Goal: Task Accomplishment & Management: Complete application form

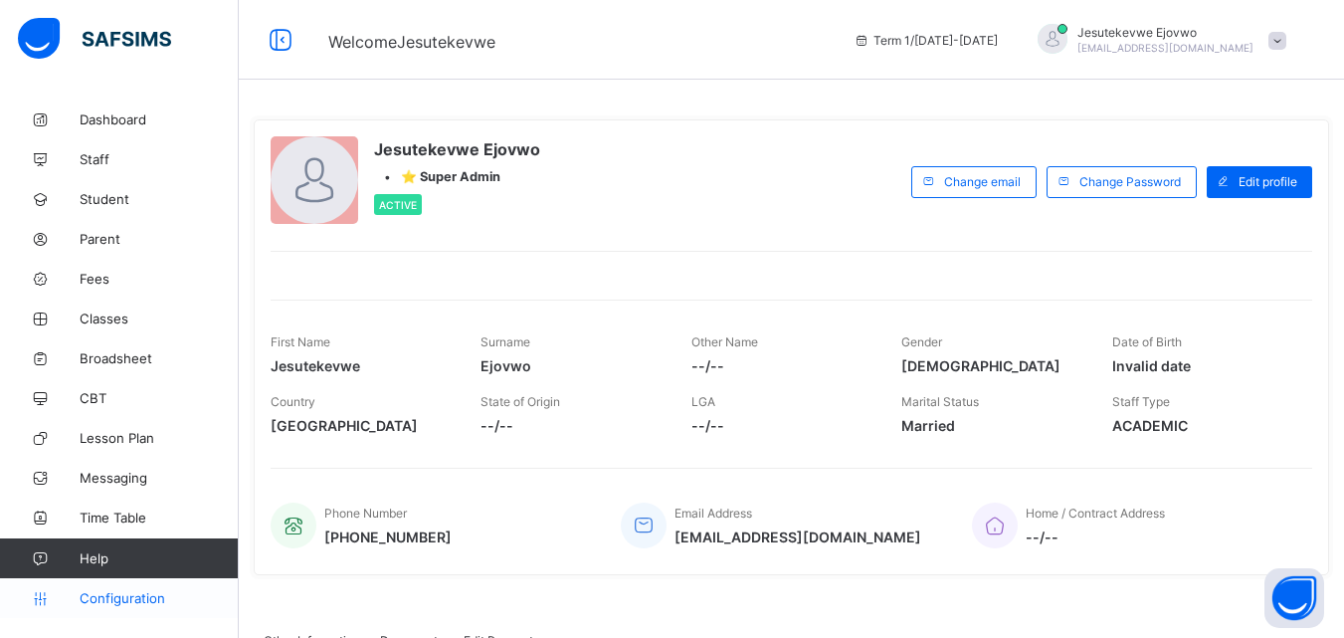
click at [128, 595] on span "Configuration" at bounding box center [159, 598] width 158 height 16
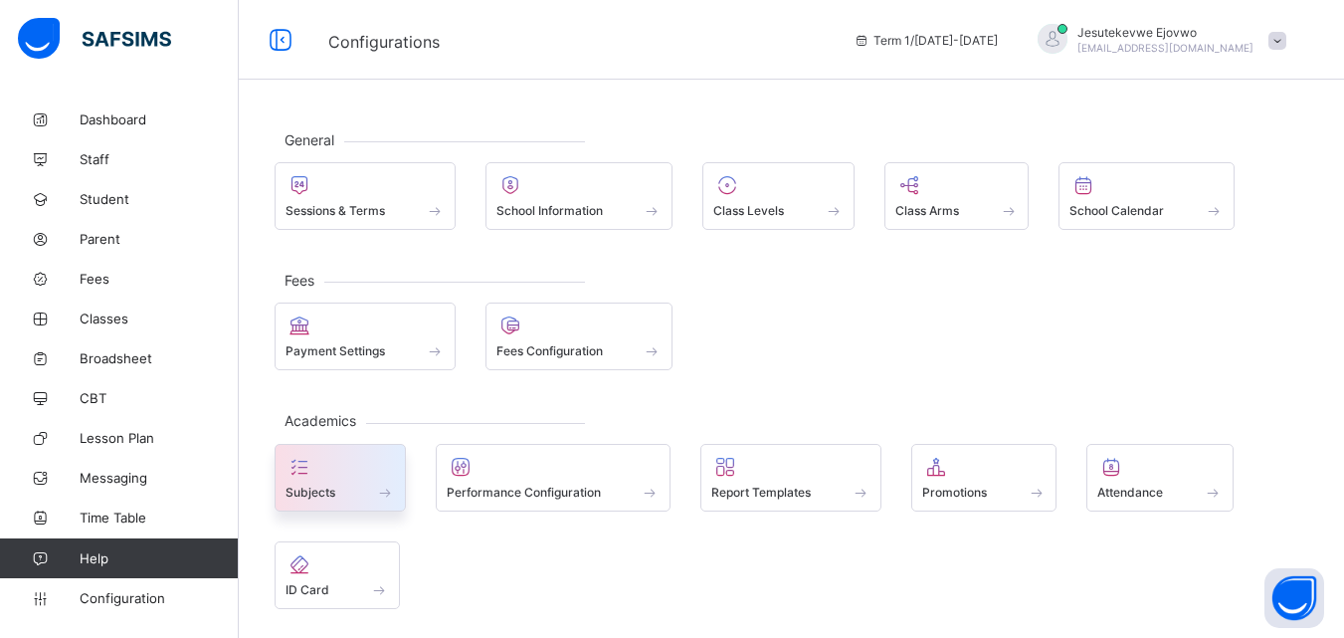
click at [364, 482] on span at bounding box center [340, 481] width 109 height 5
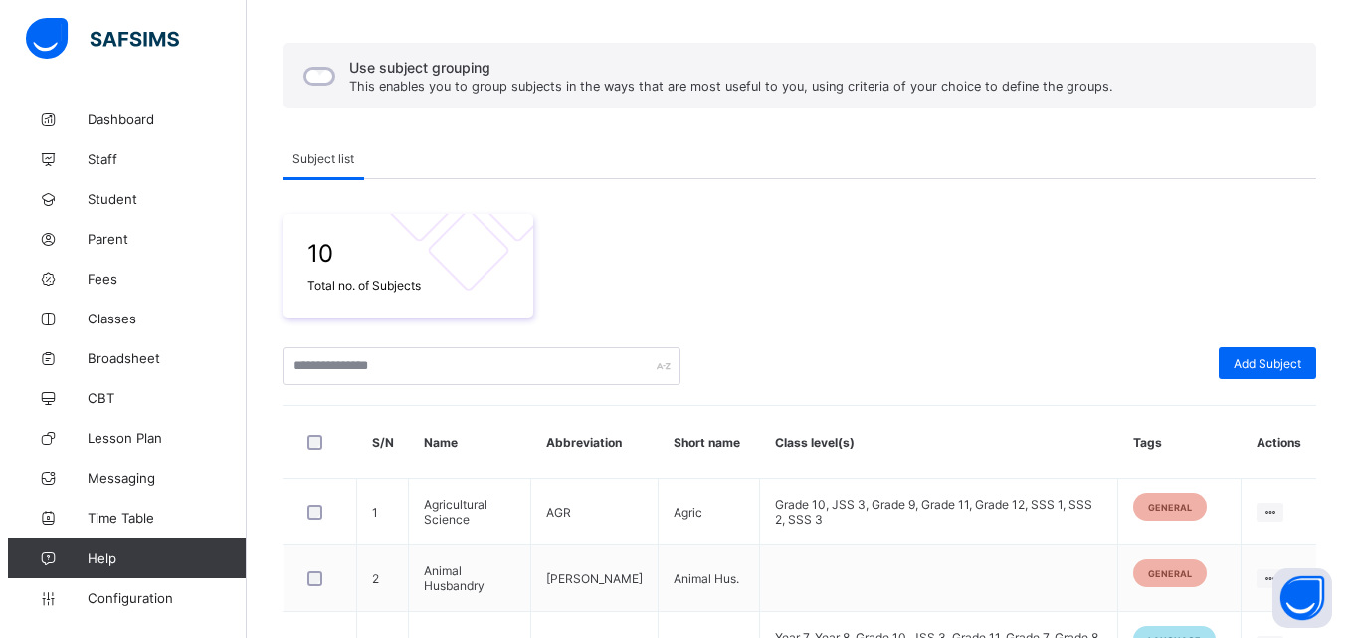
scroll to position [398, 0]
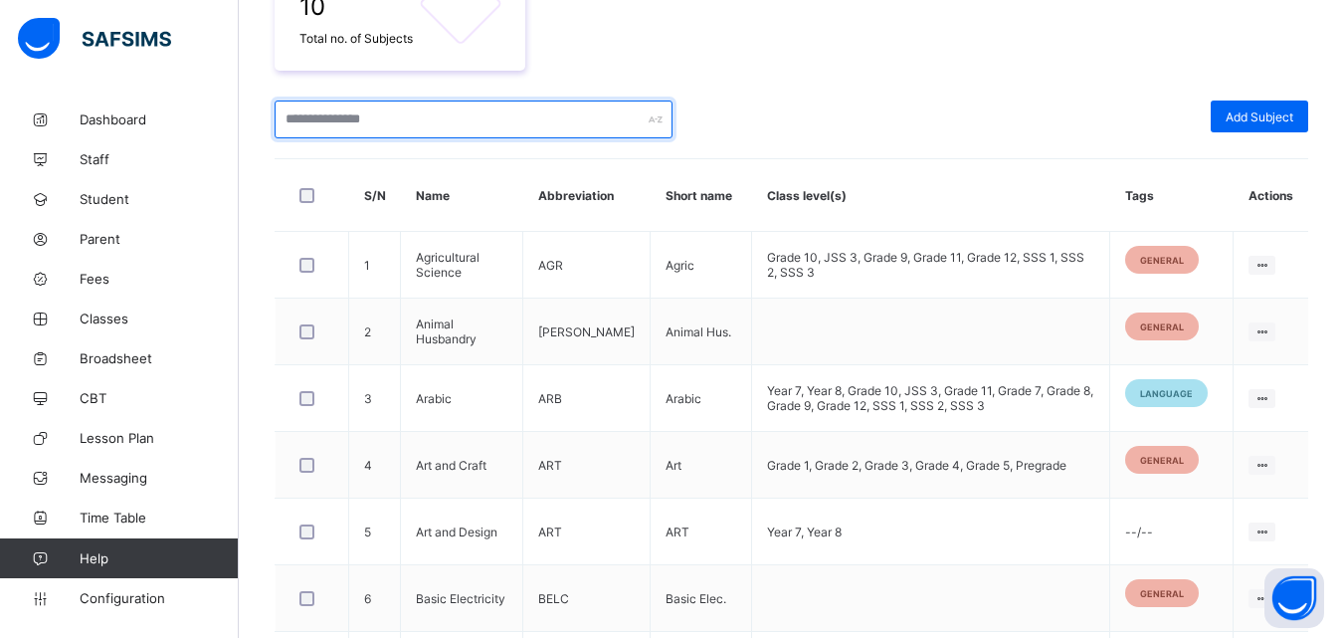
click at [465, 125] on input "text" at bounding box center [474, 119] width 398 height 38
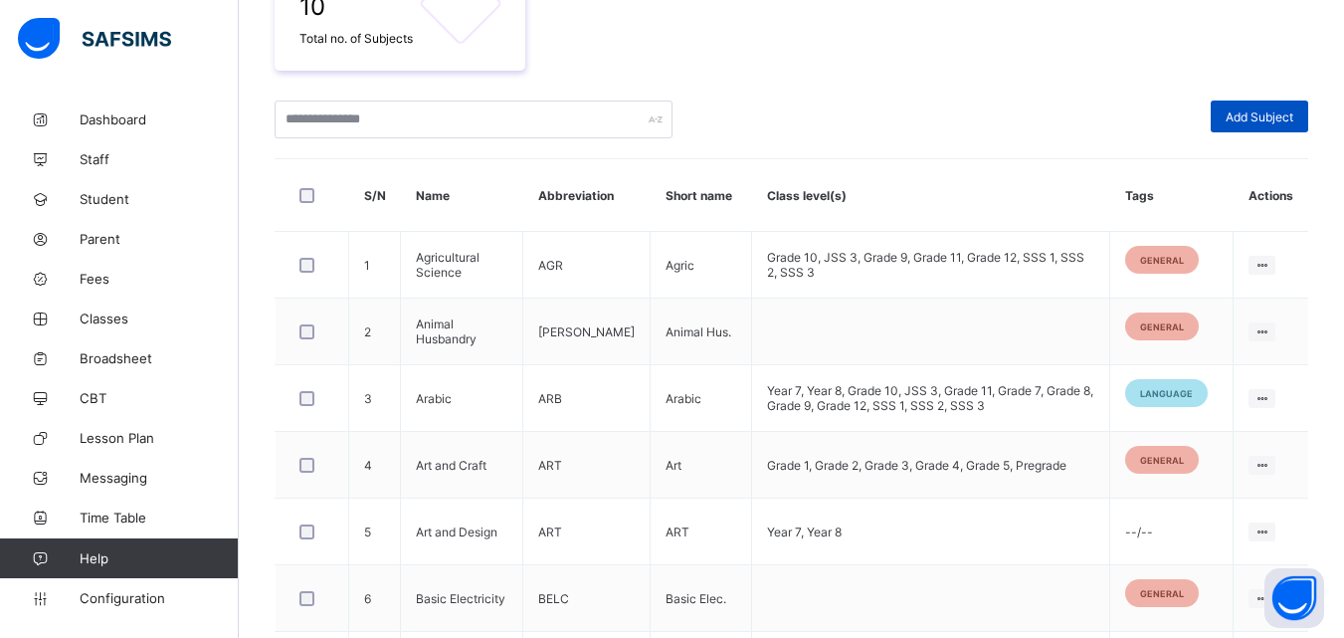
click at [1282, 123] on span "Add Subject" at bounding box center [1260, 116] width 68 height 15
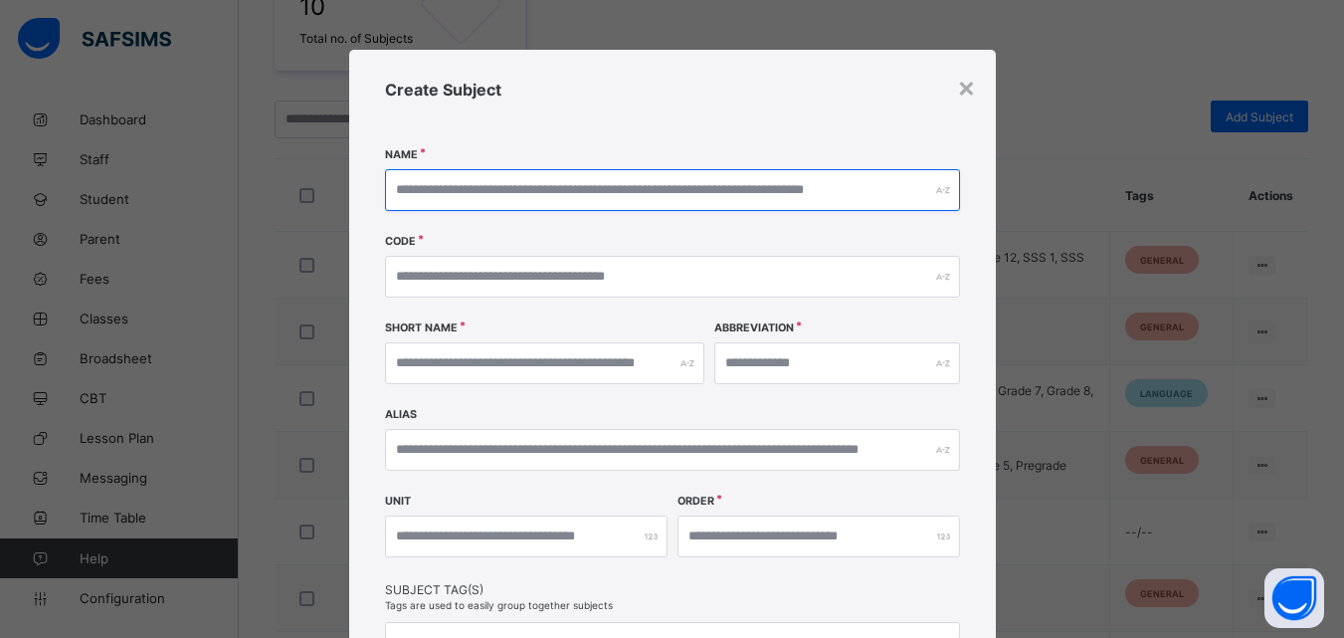
click at [729, 200] on input "text" at bounding box center [672, 190] width 575 height 42
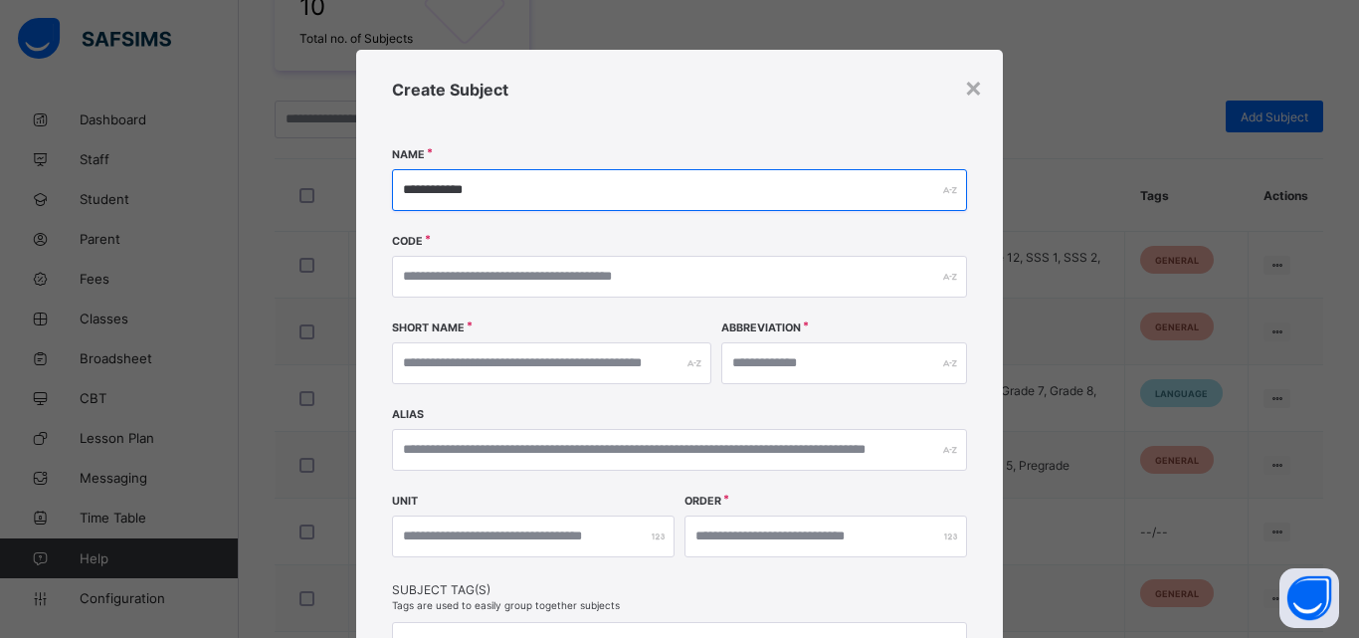
type input "**********"
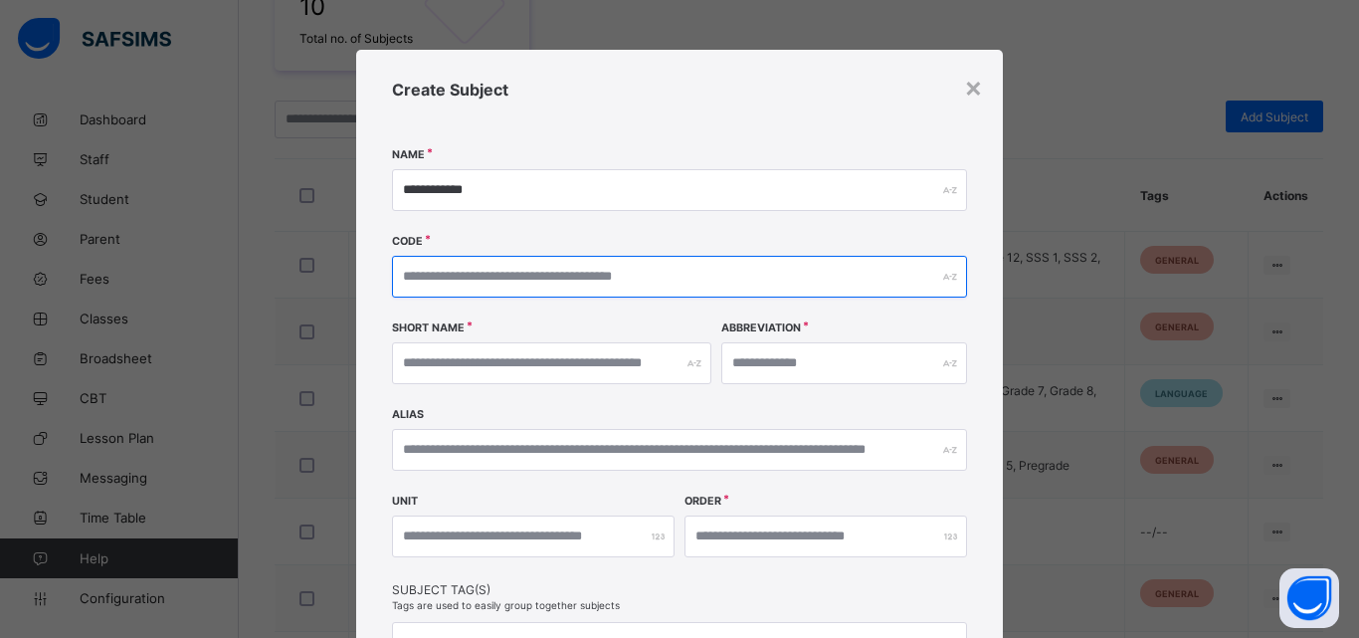
click at [684, 270] on input "text" at bounding box center [679, 277] width 575 height 42
type input "*****"
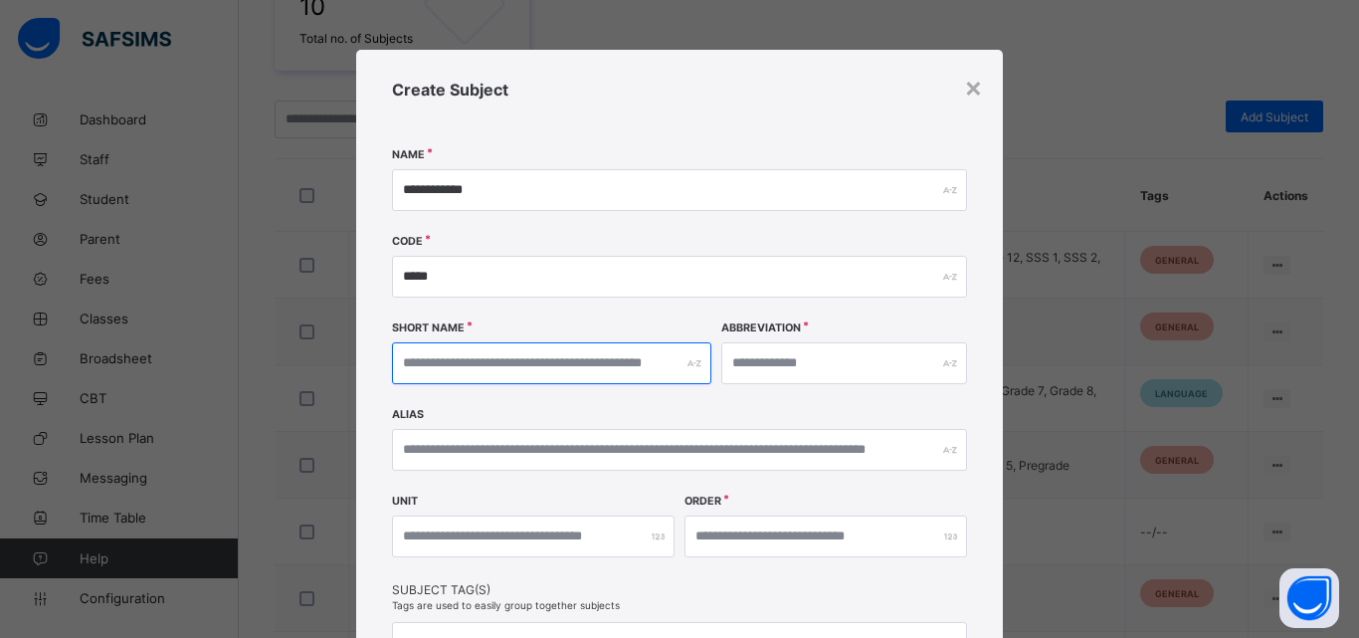
click at [635, 369] on input "text" at bounding box center [551, 363] width 319 height 42
type input "**"
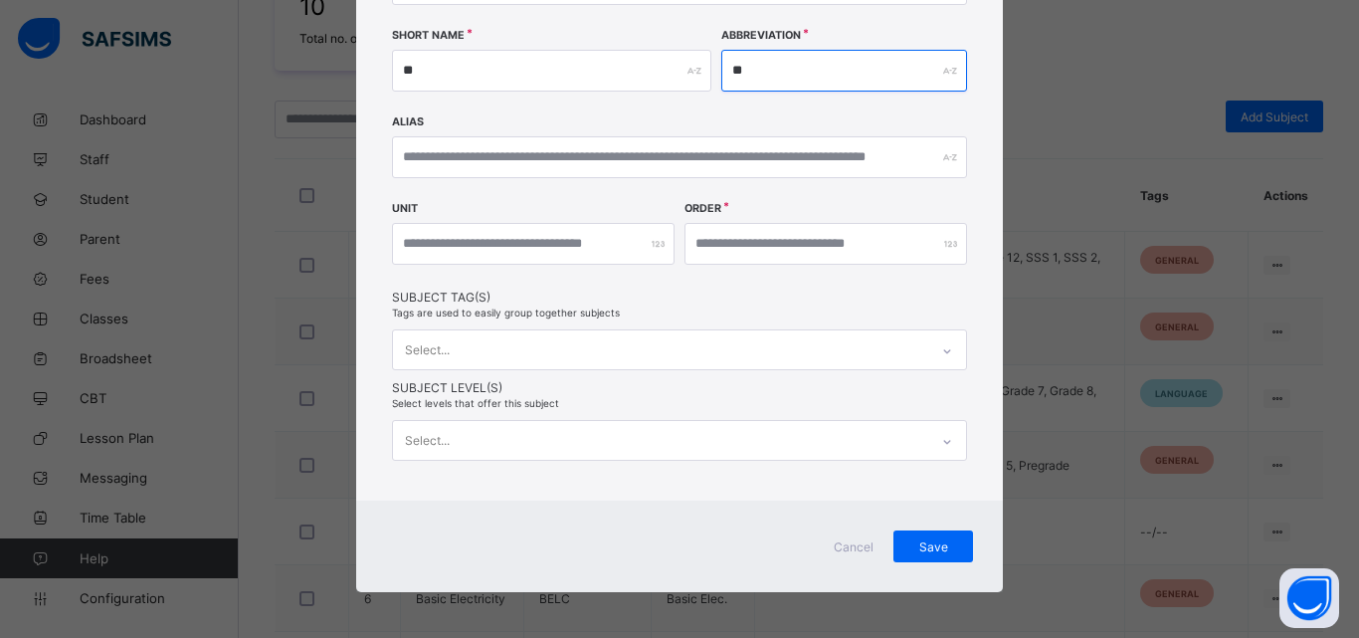
scroll to position [295, 0]
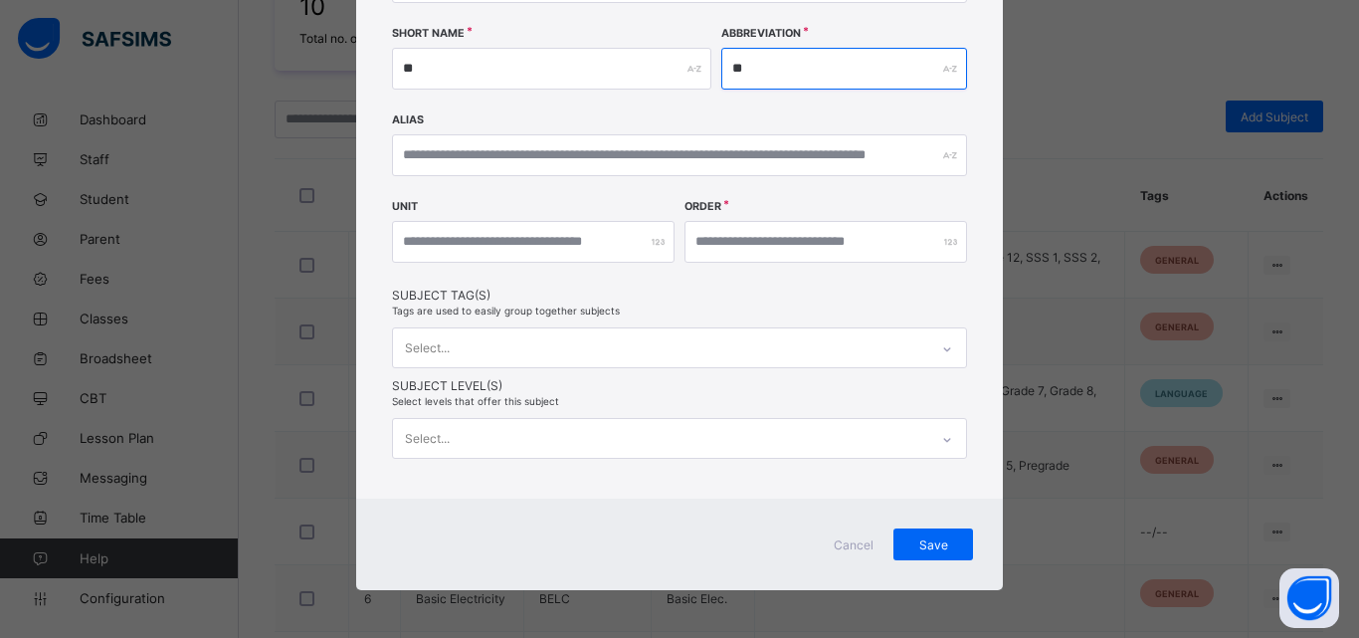
type input "**"
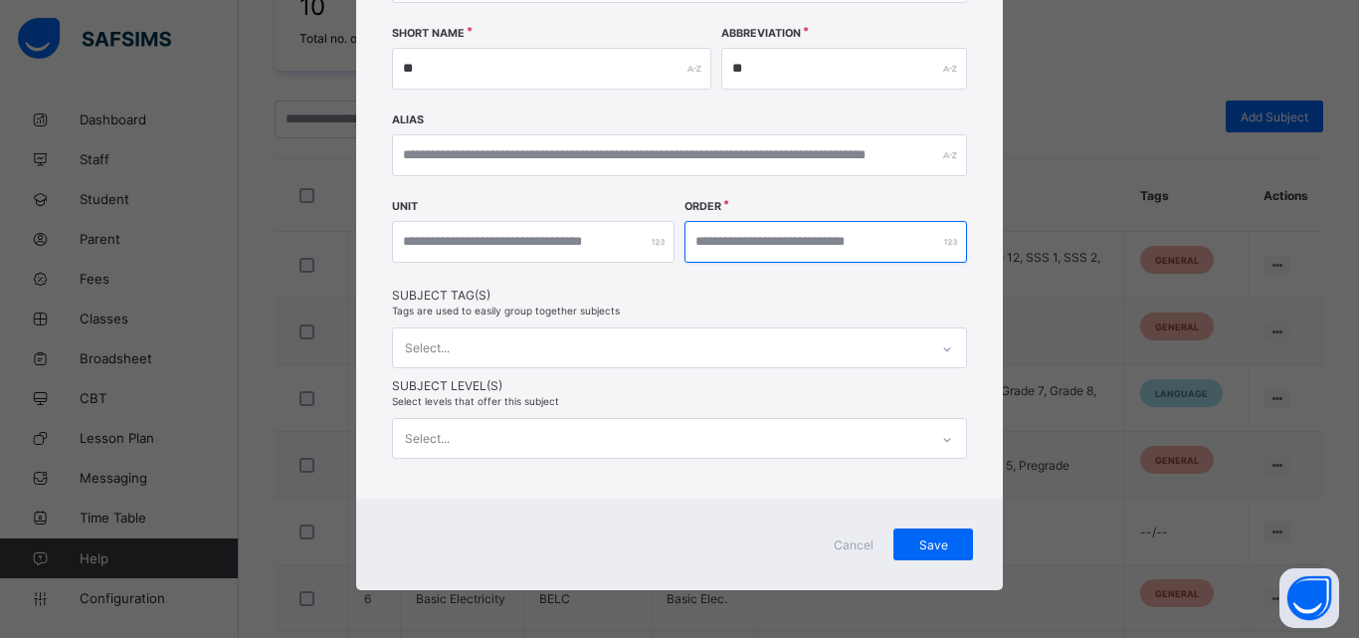
click at [850, 233] on input "number" at bounding box center [826, 242] width 283 height 42
type input "*"
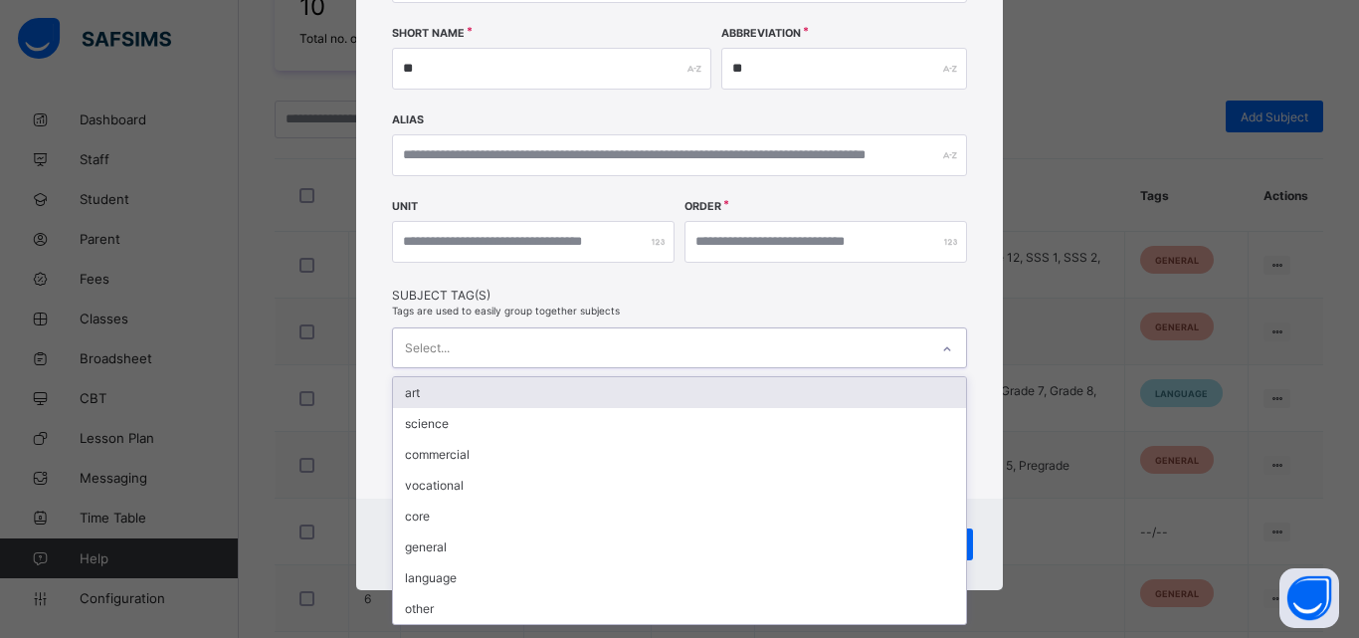
click at [509, 352] on div "Select..." at bounding box center [660, 347] width 535 height 39
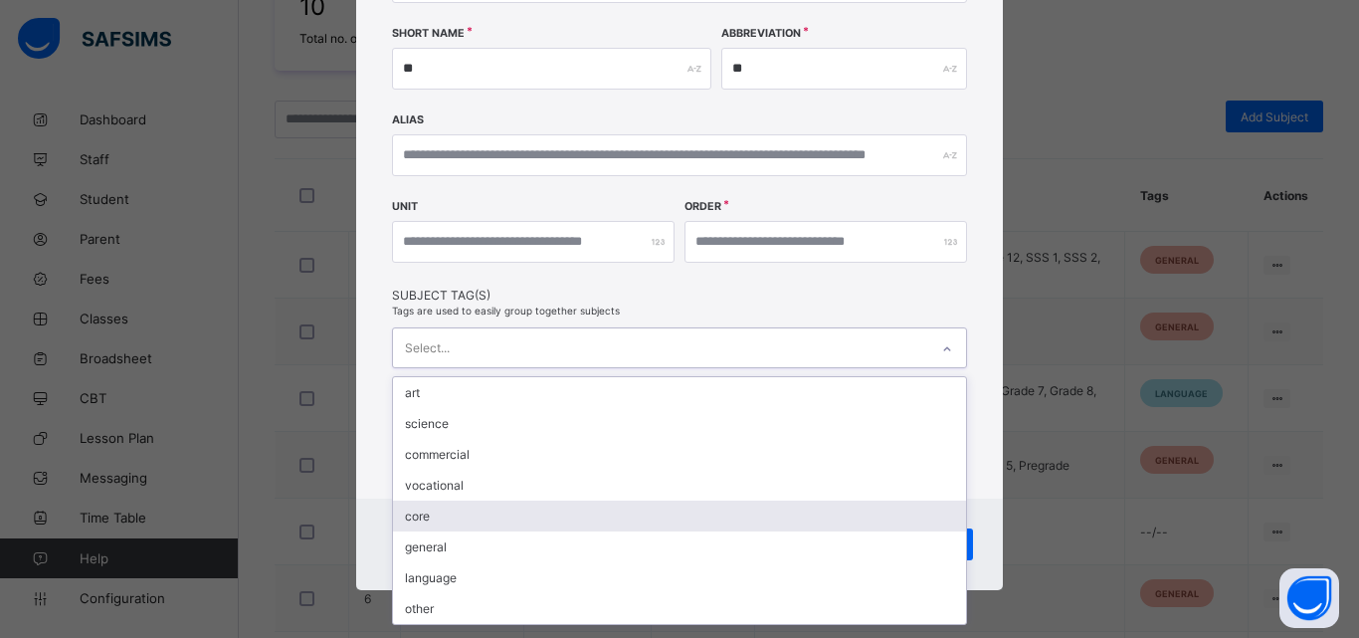
click at [458, 529] on div "core" at bounding box center [679, 516] width 573 height 31
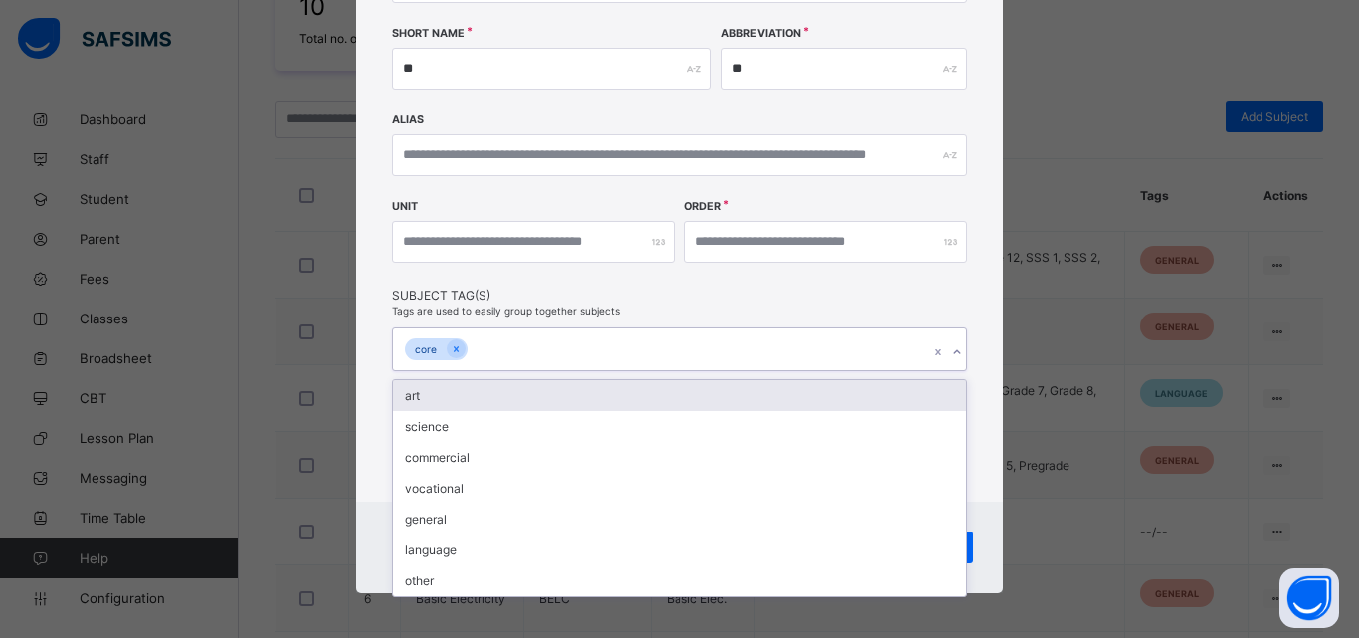
click at [547, 273] on div "Unit Order *" at bounding box center [679, 244] width 575 height 87
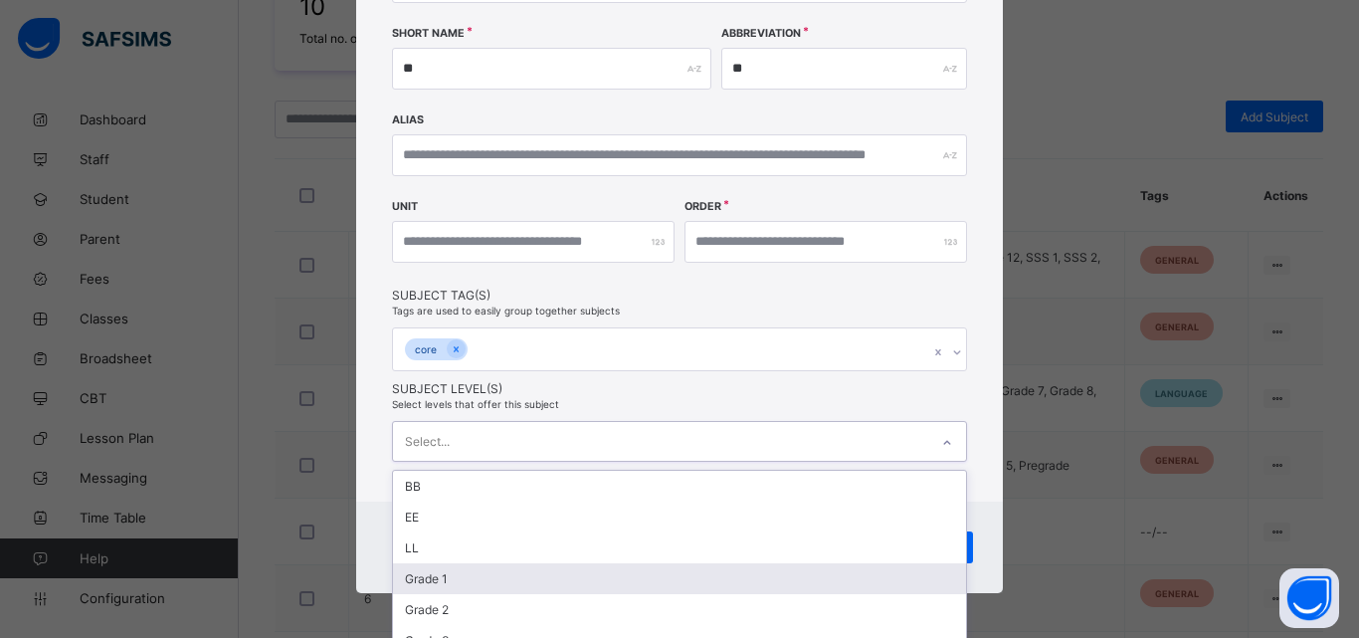
click at [531, 459] on div "option Grade 1 focused, 4 of 21. 21 results available. Use Up and Down to choos…" at bounding box center [679, 441] width 575 height 41
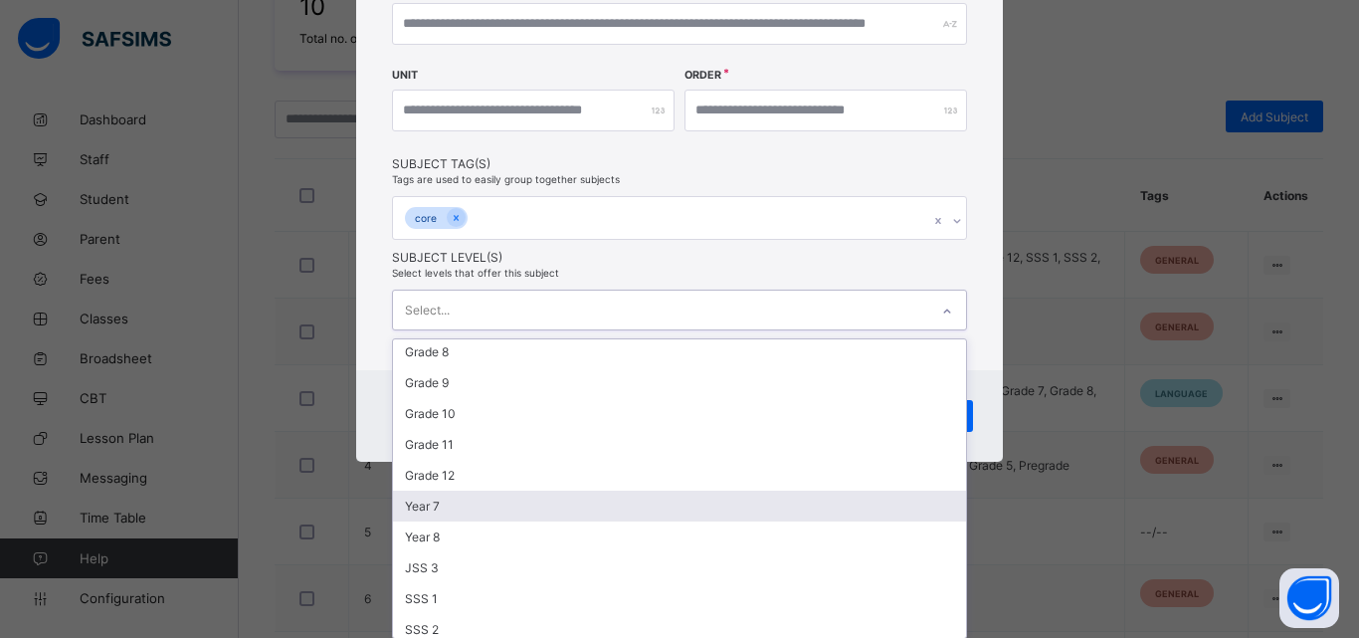
scroll to position [250, 0]
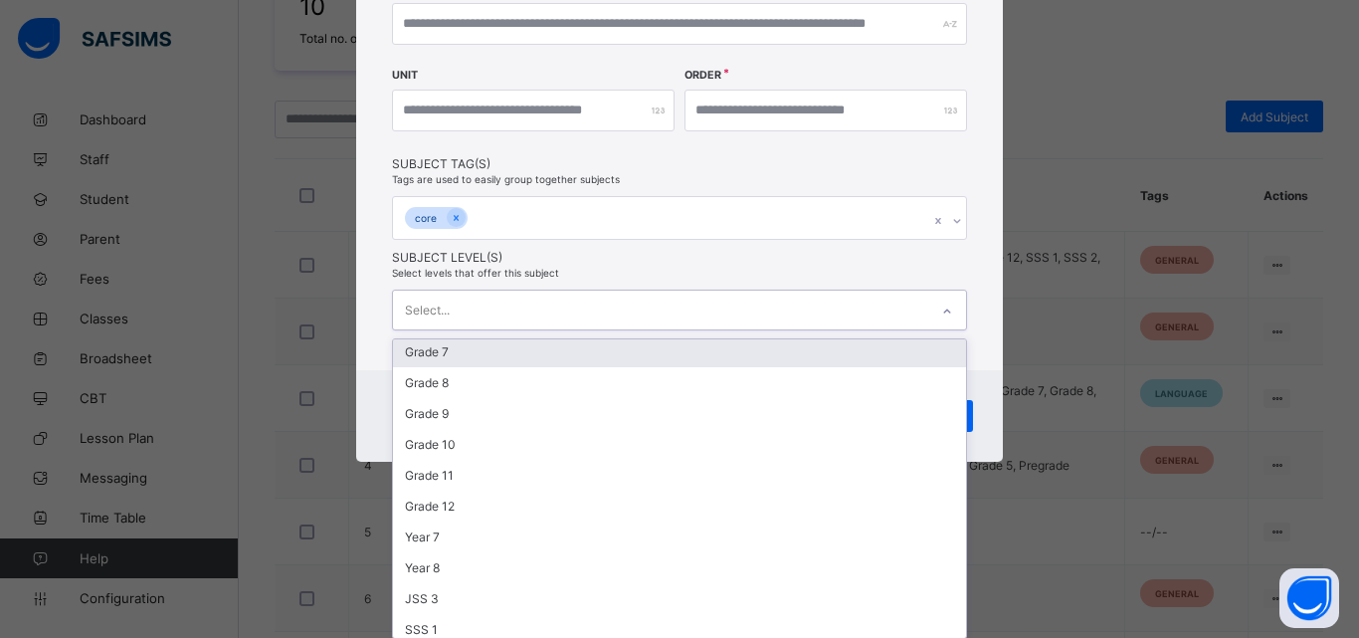
click at [455, 359] on div "Grade 7" at bounding box center [679, 351] width 573 height 31
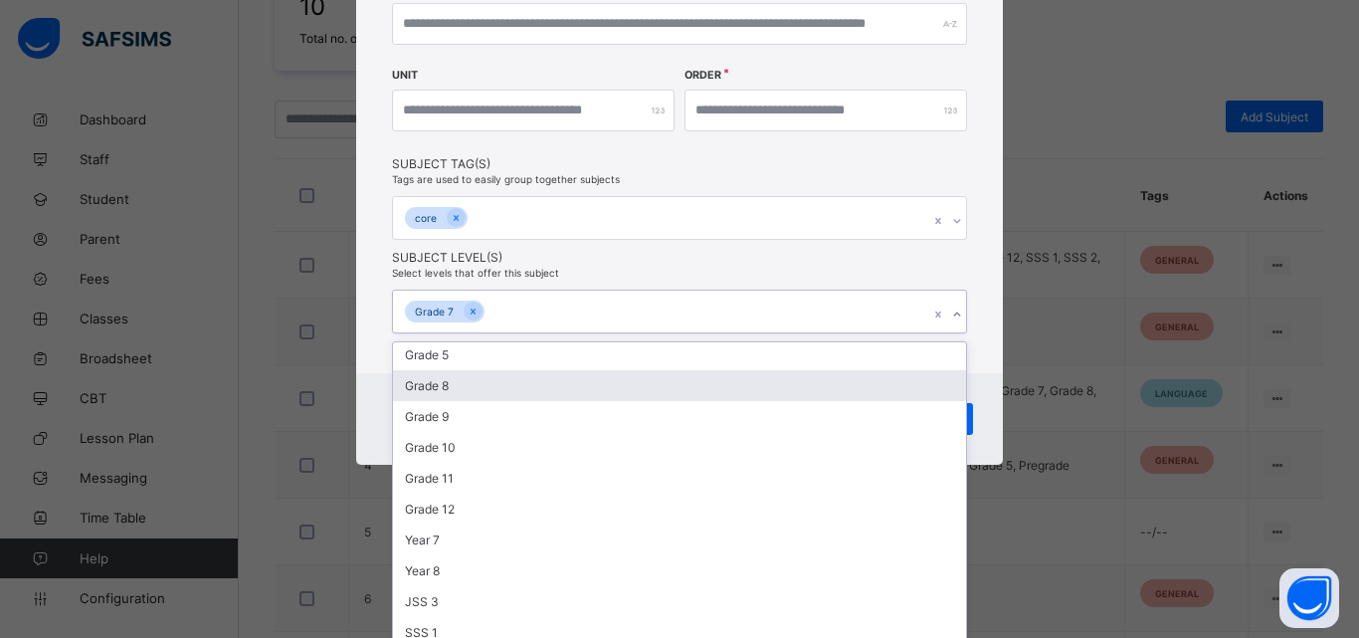
click at [453, 391] on div "Grade 8" at bounding box center [679, 385] width 573 height 31
click at [456, 390] on div "Grade 9" at bounding box center [679, 385] width 573 height 31
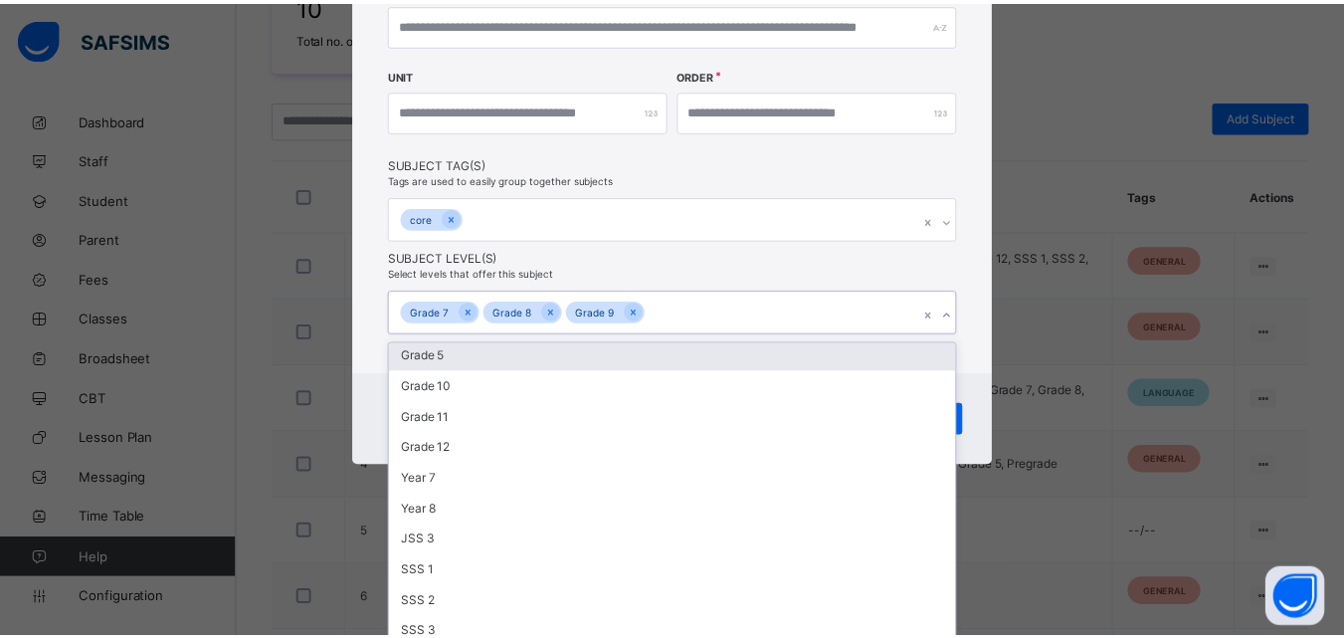
scroll to position [302, 0]
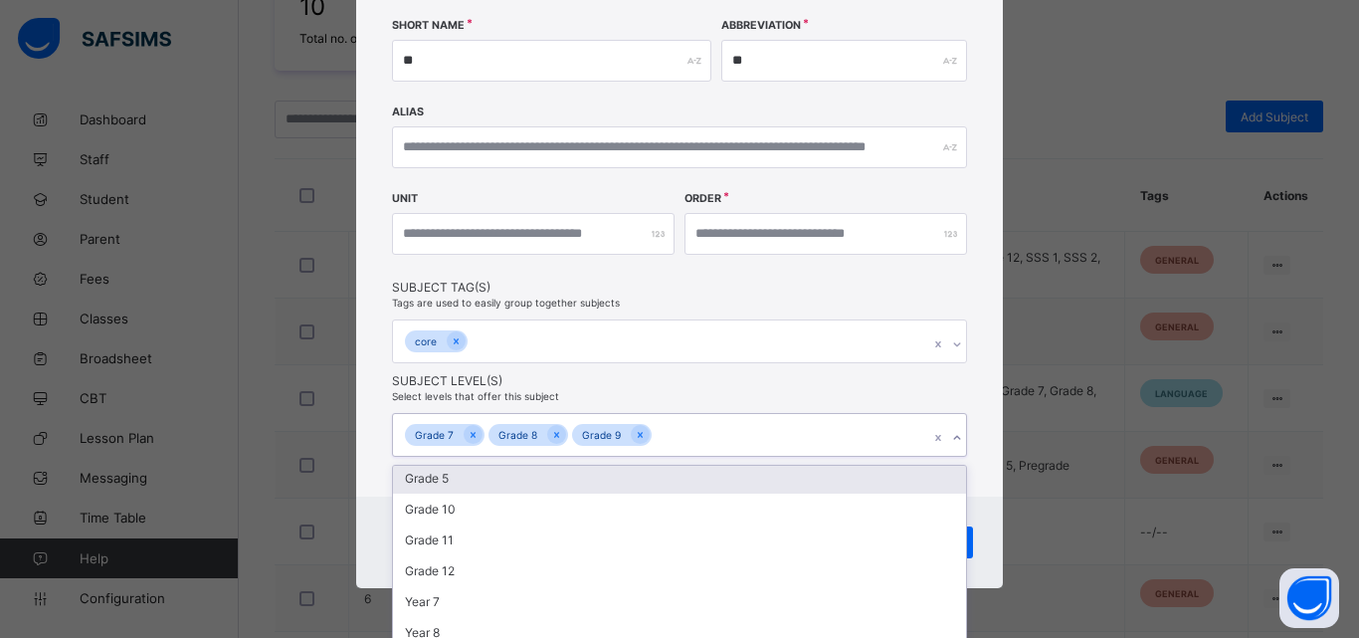
click at [709, 244] on div "**********" at bounding box center [679, 121] width 647 height 749
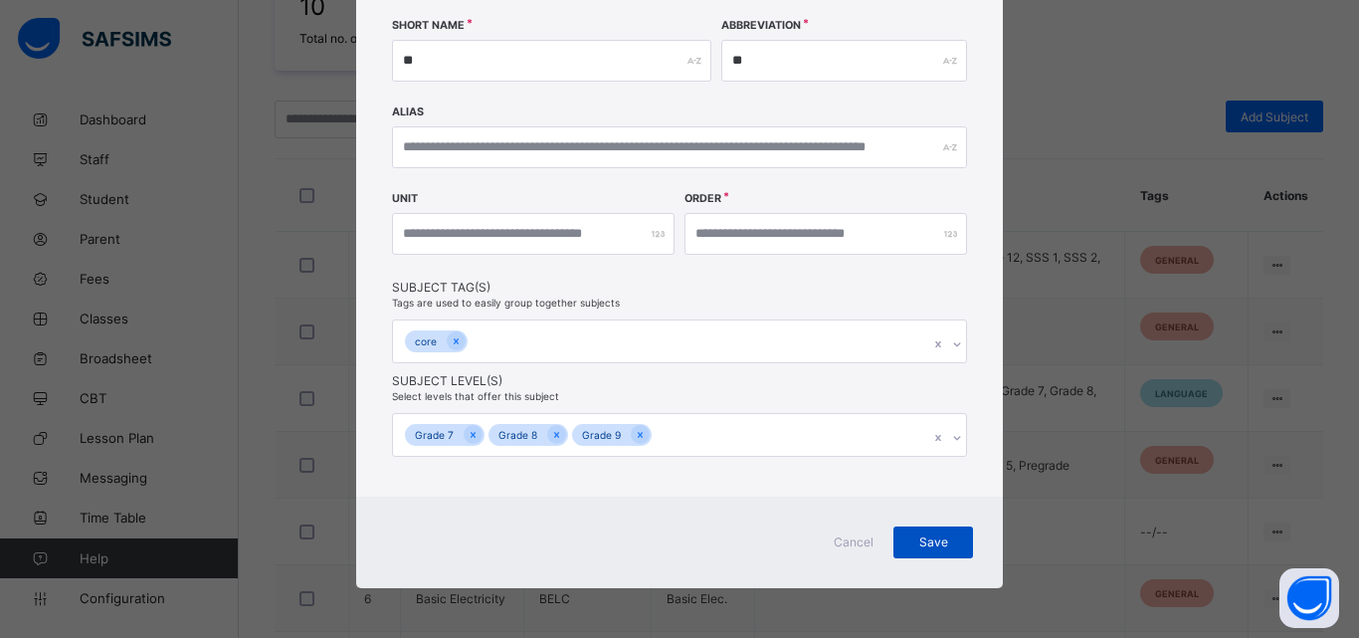
click at [908, 538] on span "Save" at bounding box center [933, 541] width 50 height 15
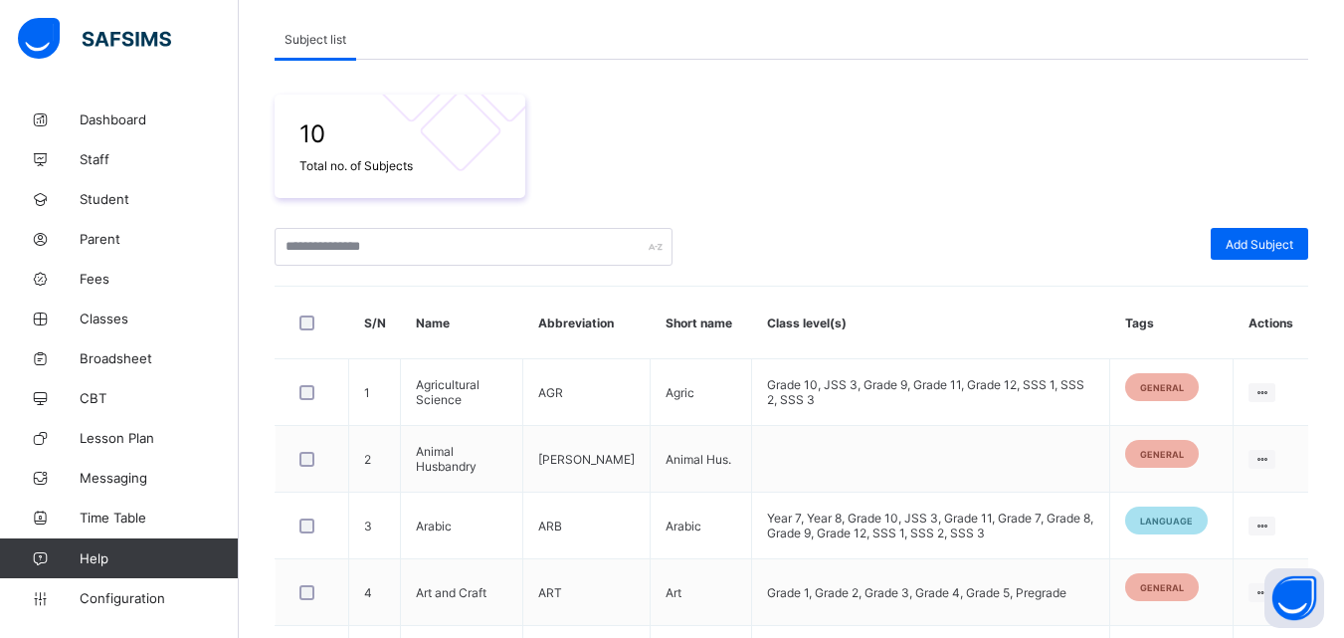
scroll to position [225, 0]
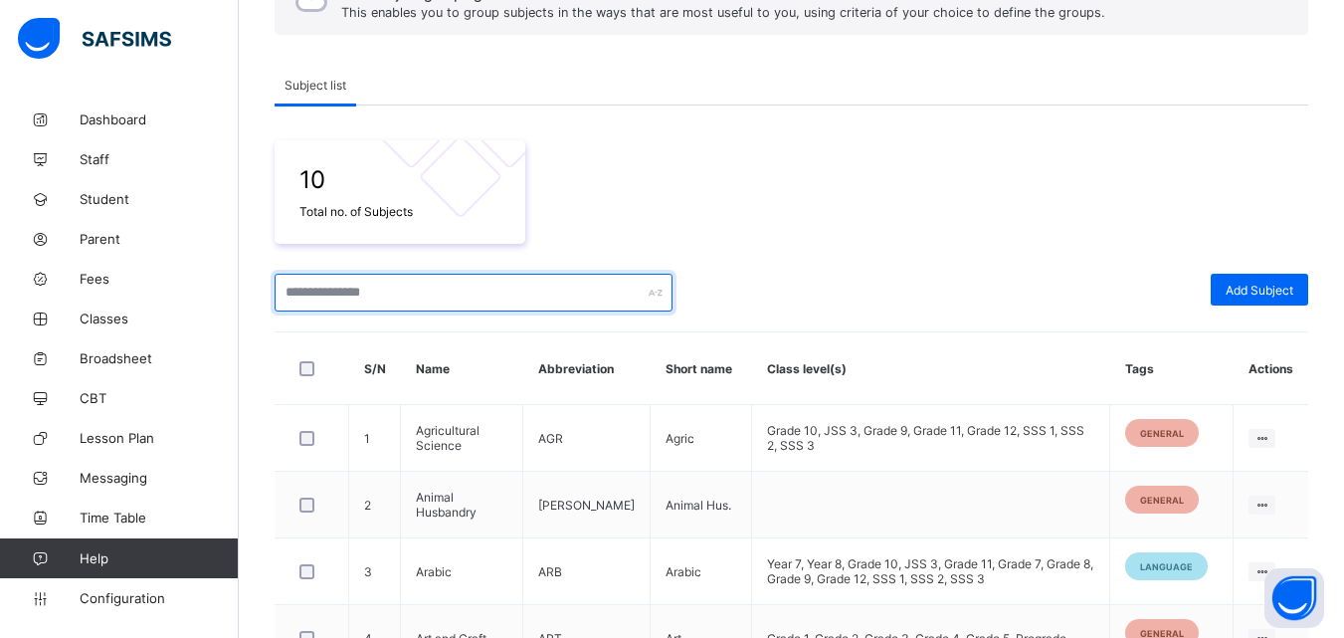
click at [403, 301] on input "text" at bounding box center [474, 293] width 398 height 38
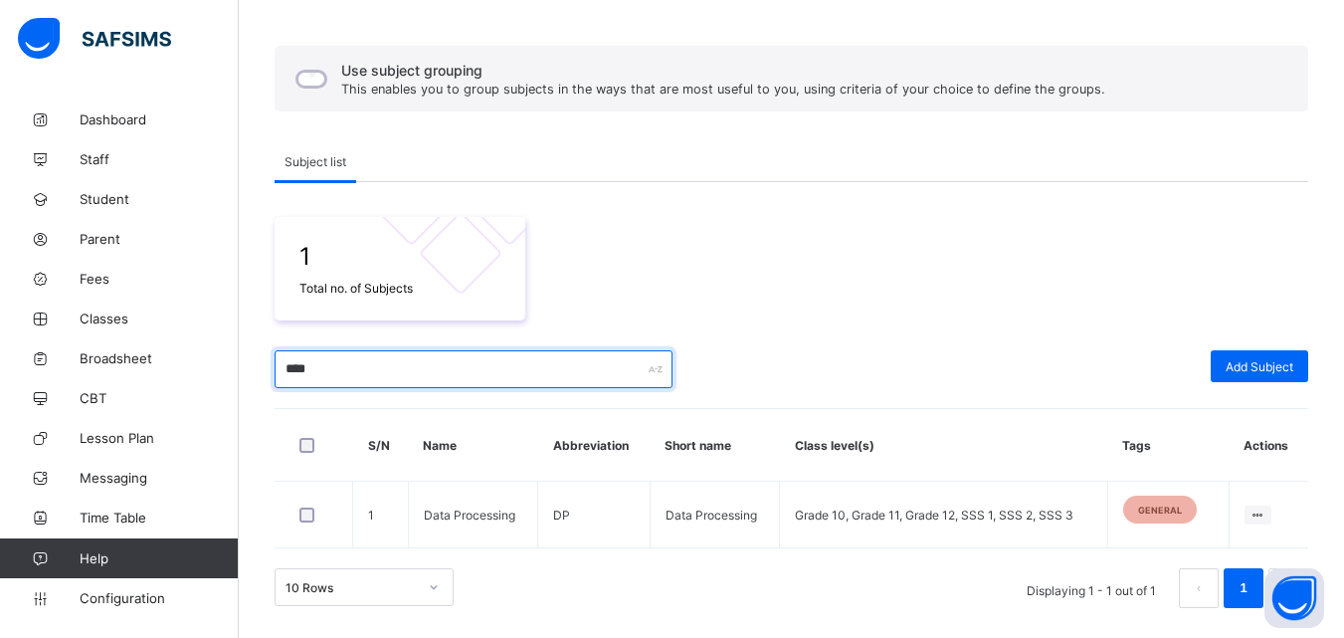
scroll to position [148, 0]
drag, startPoint x: 357, startPoint y: 364, endPoint x: 233, endPoint y: 353, distance: 124.9
click at [233, 353] on div "Subjects Term 1 / [DATE]-[DATE] Jesutekevwe Ejovwo [EMAIL_ADDRESS][DOMAIN_NAME]…" at bounding box center [672, 245] width 1344 height 786
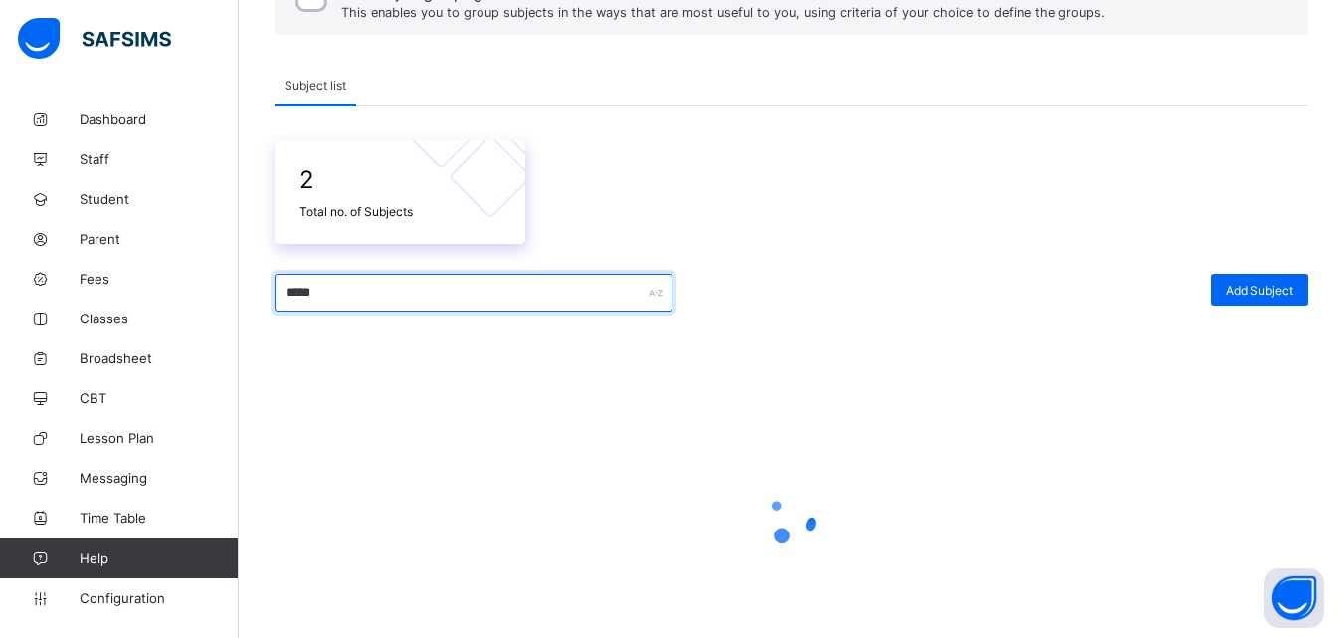
scroll to position [215, 0]
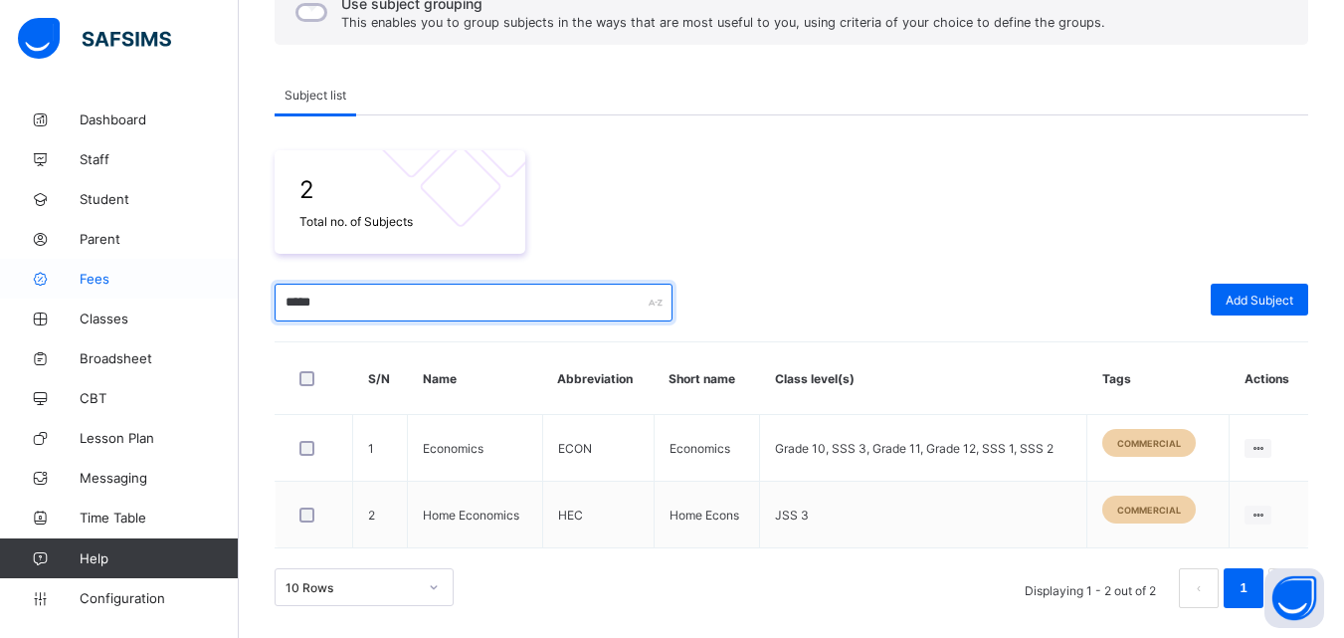
drag, startPoint x: 414, startPoint y: 307, endPoint x: 225, endPoint y: 285, distance: 190.4
click at [225, 285] on div "Subjects Term 1 / [DATE]-[DATE] Jesutekevwe Ejovwo [EMAIL_ADDRESS][DOMAIN_NAME]…" at bounding box center [672, 211] width 1344 height 853
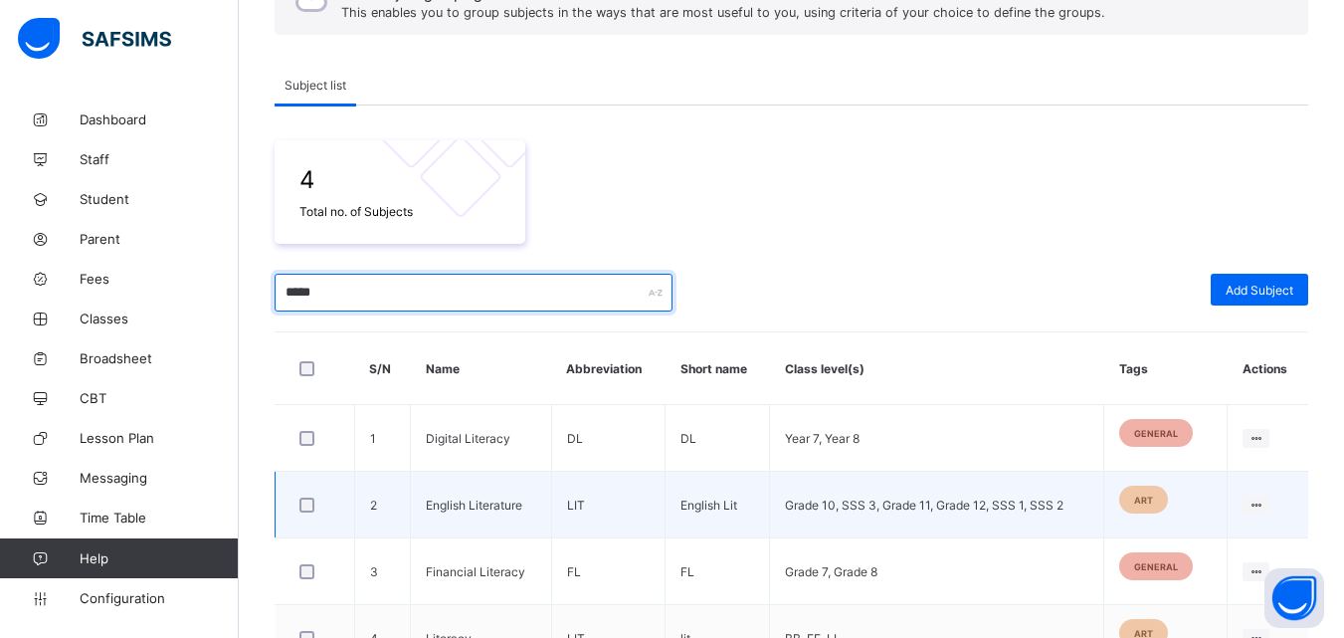
scroll to position [324, 0]
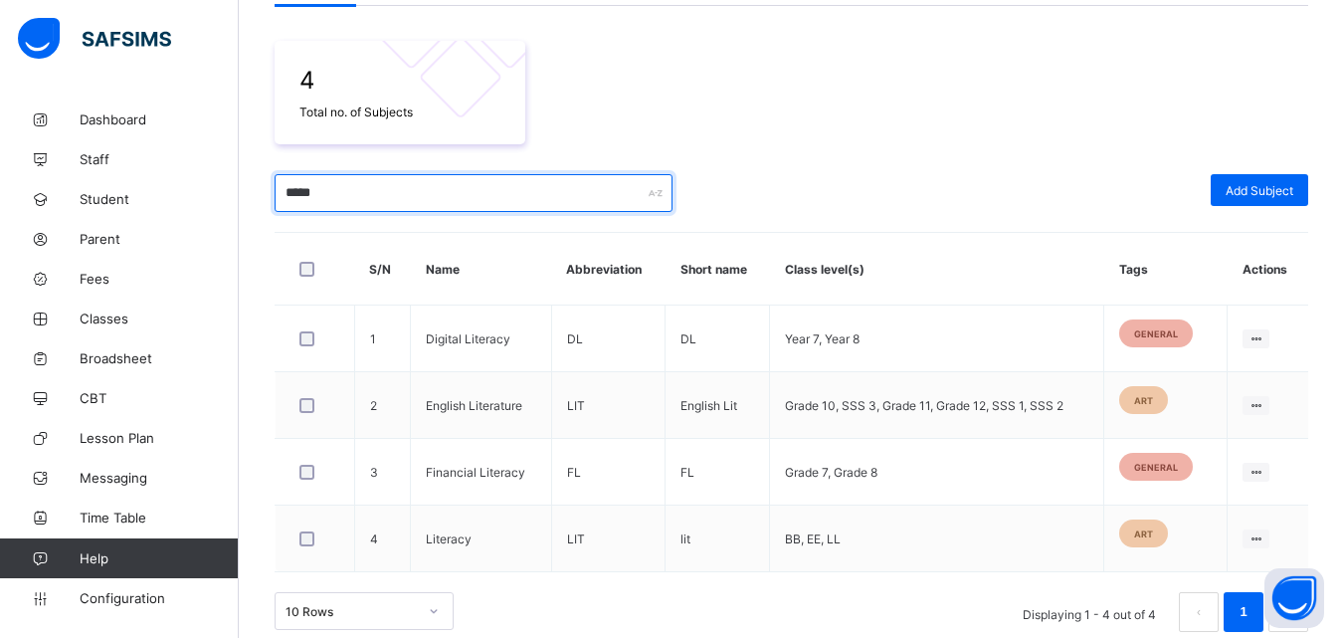
drag, startPoint x: 379, startPoint y: 193, endPoint x: 251, endPoint y: 197, distance: 128.4
click at [251, 197] on div "Configurations / Subjects Use subject grouping This enables you to group subjec…" at bounding box center [791, 218] width 1105 height 887
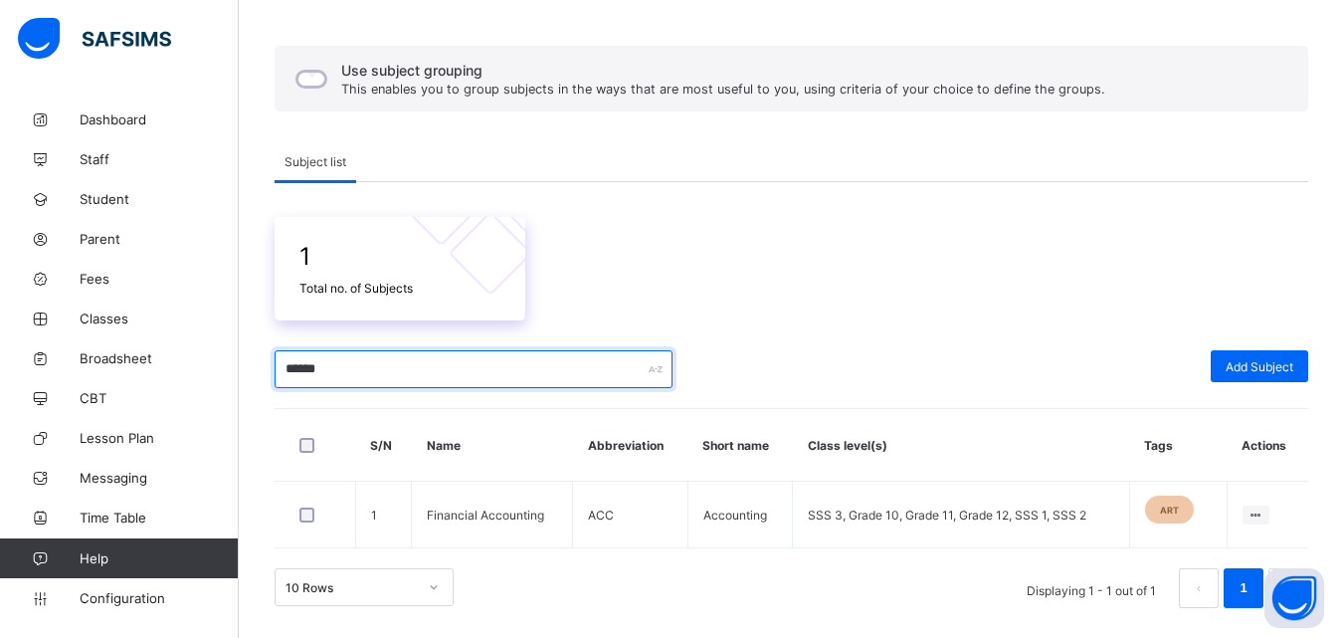
scroll to position [148, 0]
drag, startPoint x: 374, startPoint y: 372, endPoint x: 261, endPoint y: 373, distance: 113.4
click at [261, 373] on div "Configurations / Subjects Use subject grouping This enables you to group subjec…" at bounding box center [791, 294] width 1105 height 687
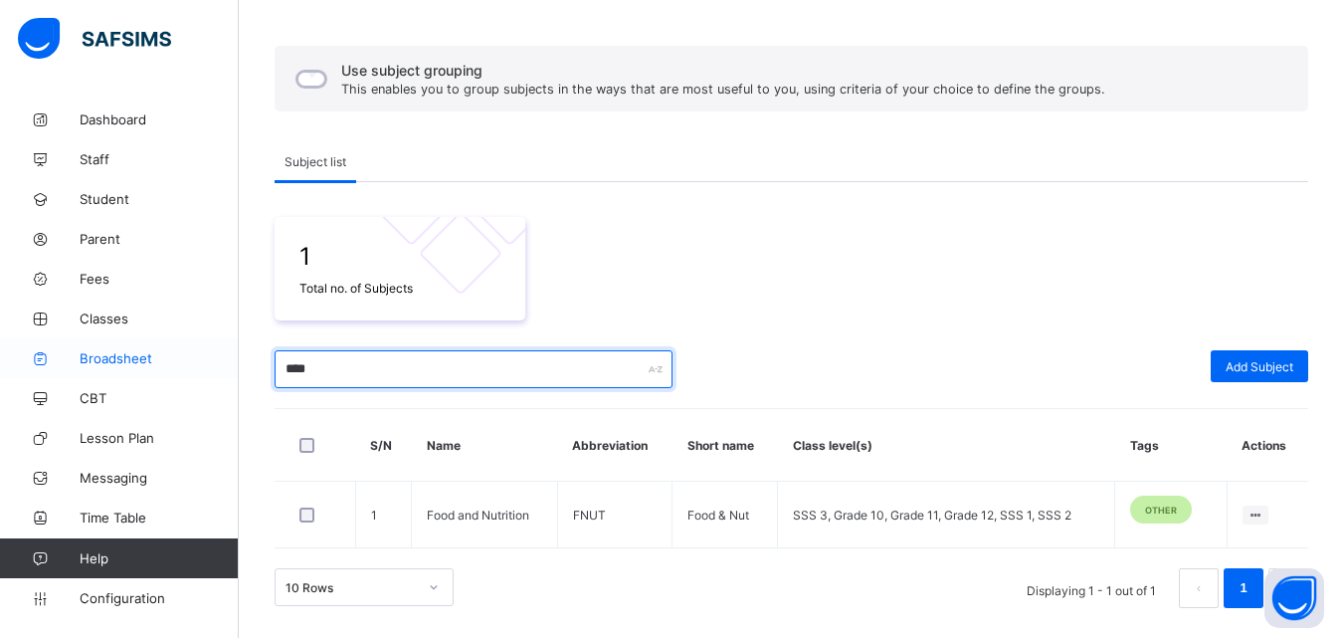
drag, startPoint x: 399, startPoint y: 373, endPoint x: 0, endPoint y: 373, distance: 399.0
click at [0, 373] on div "Subjects Term 1 / [DATE]-[DATE] Jesutekevwe Ejovwo [EMAIL_ADDRESS][DOMAIN_NAME]…" at bounding box center [672, 245] width 1344 height 786
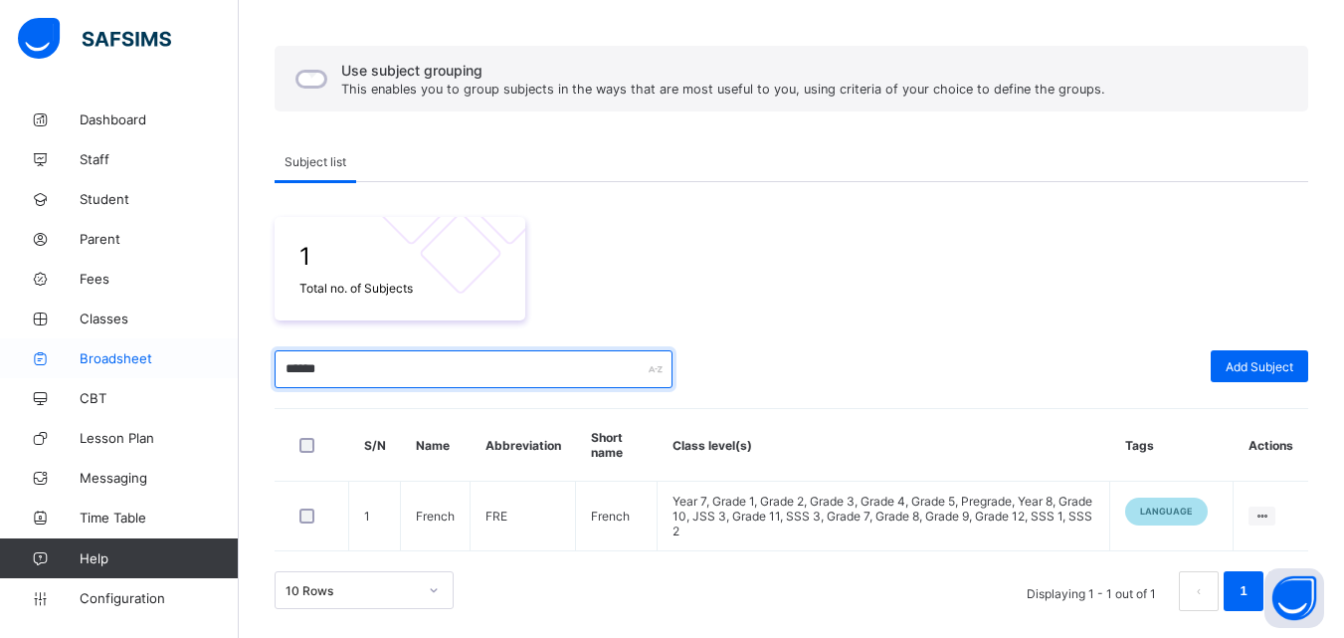
drag, startPoint x: 335, startPoint y: 372, endPoint x: 208, endPoint y: 354, distance: 128.6
click at [208, 354] on div "Subjects Term 1 / [DATE]-[DATE] Jesutekevwe Ejovwo [EMAIL_ADDRESS][DOMAIN_NAME]…" at bounding box center [672, 246] width 1344 height 789
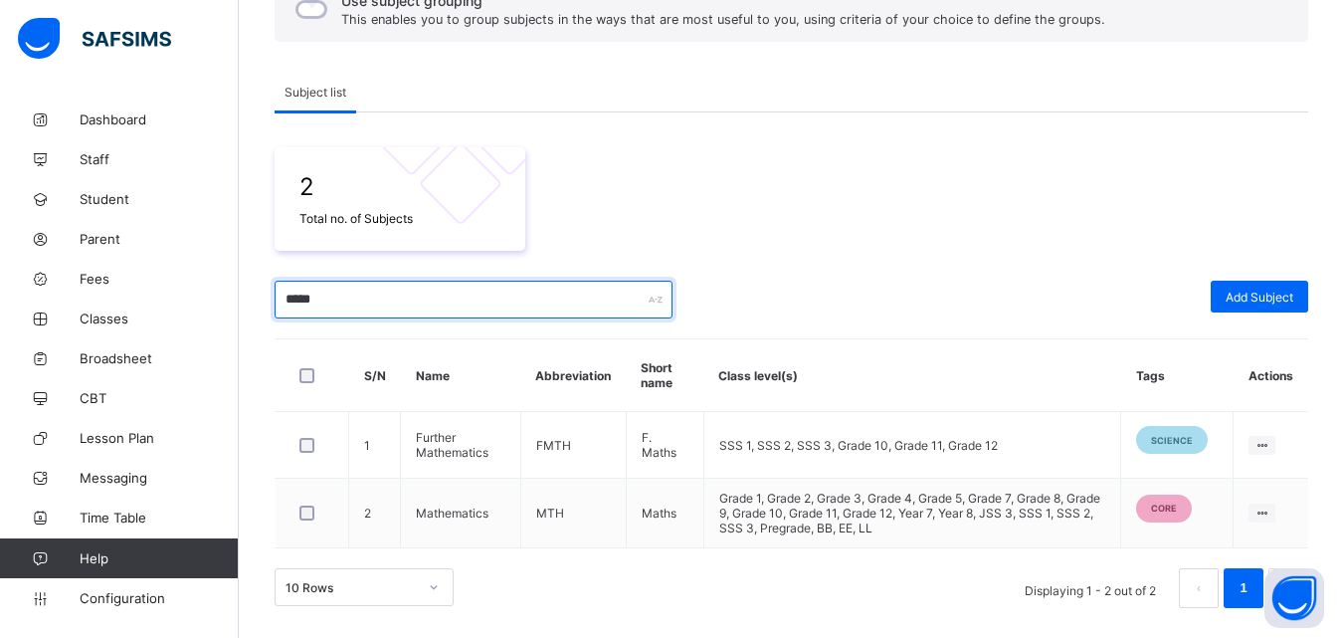
scroll to position [218, 0]
drag, startPoint x: 325, startPoint y: 299, endPoint x: 259, endPoint y: 293, distance: 66.9
click at [259, 293] on div "Configurations / Subjects Use subject grouping This enables you to group subjec…" at bounding box center [791, 260] width 1105 height 756
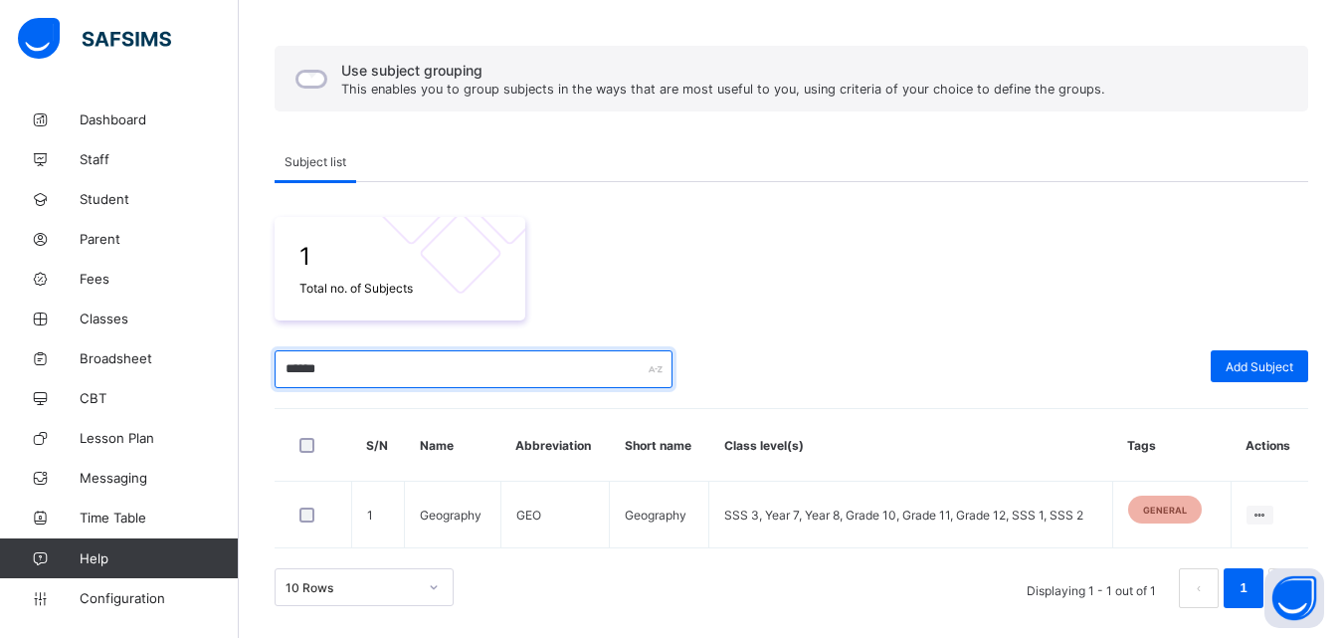
scroll to position [148, 0]
drag, startPoint x: 437, startPoint y: 371, endPoint x: 212, endPoint y: 365, distance: 225.0
click at [212, 365] on div "Subjects Term 1 / [DATE]-[DATE] Jesutekevwe Ejovwo [EMAIL_ADDRESS][DOMAIN_NAME]…" at bounding box center [672, 245] width 1344 height 786
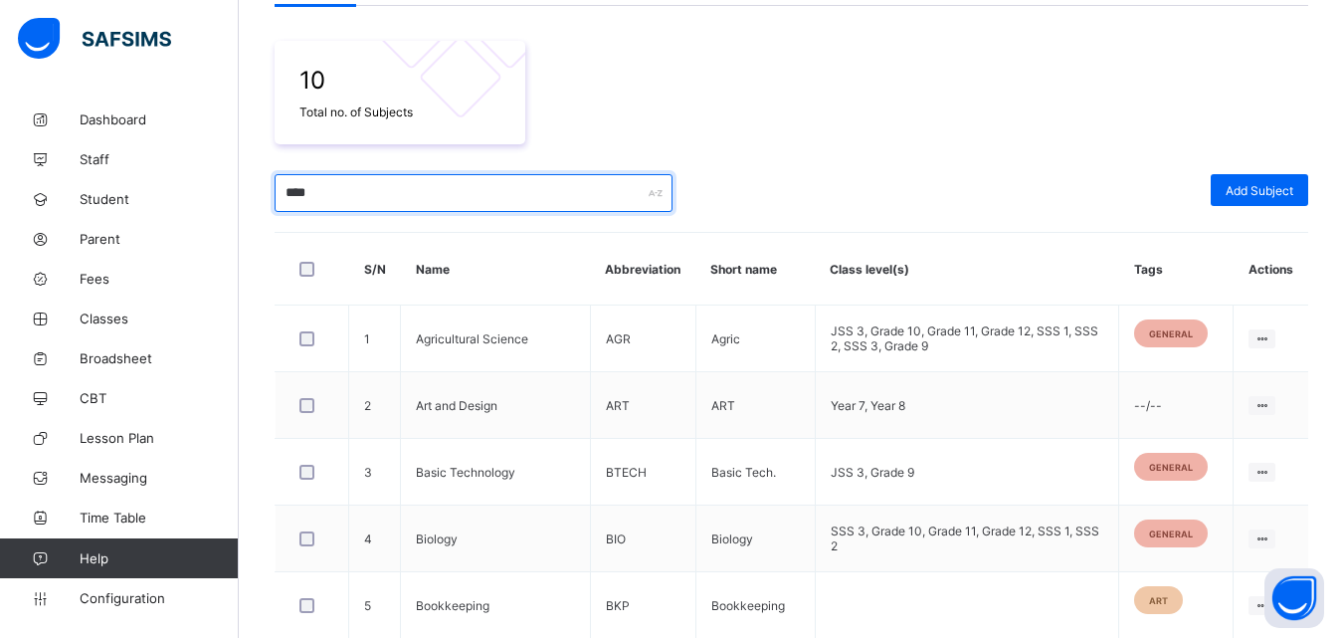
type input "*****"
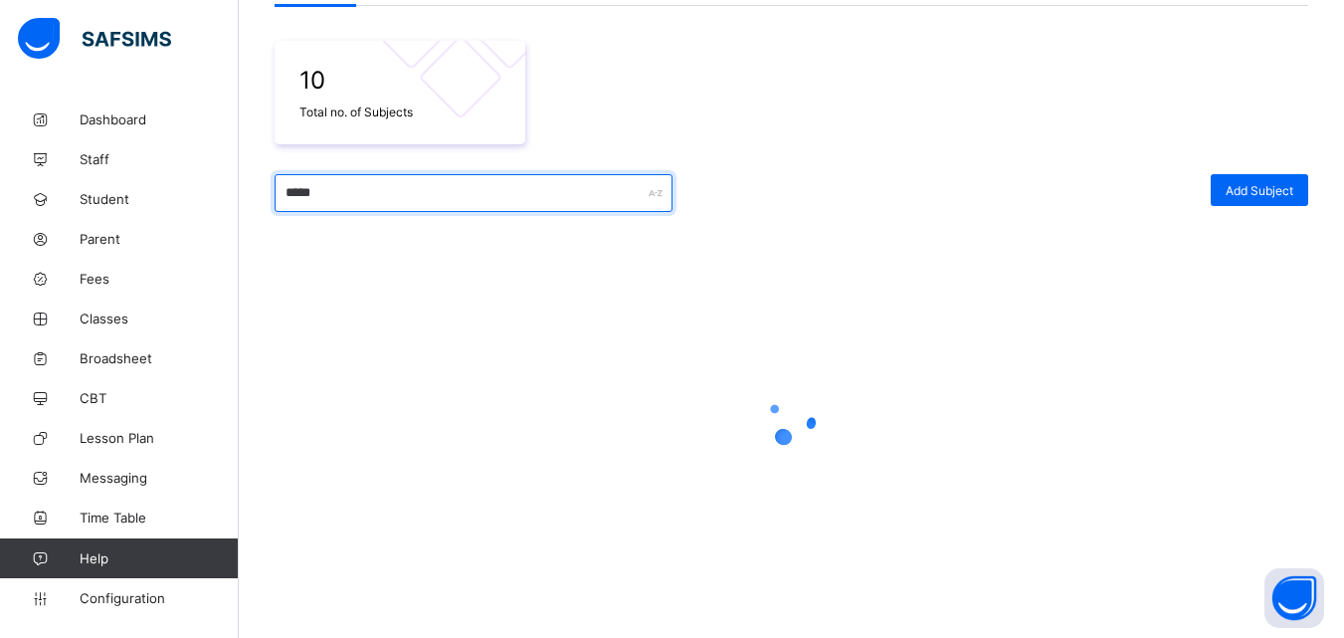
scroll to position [148, 0]
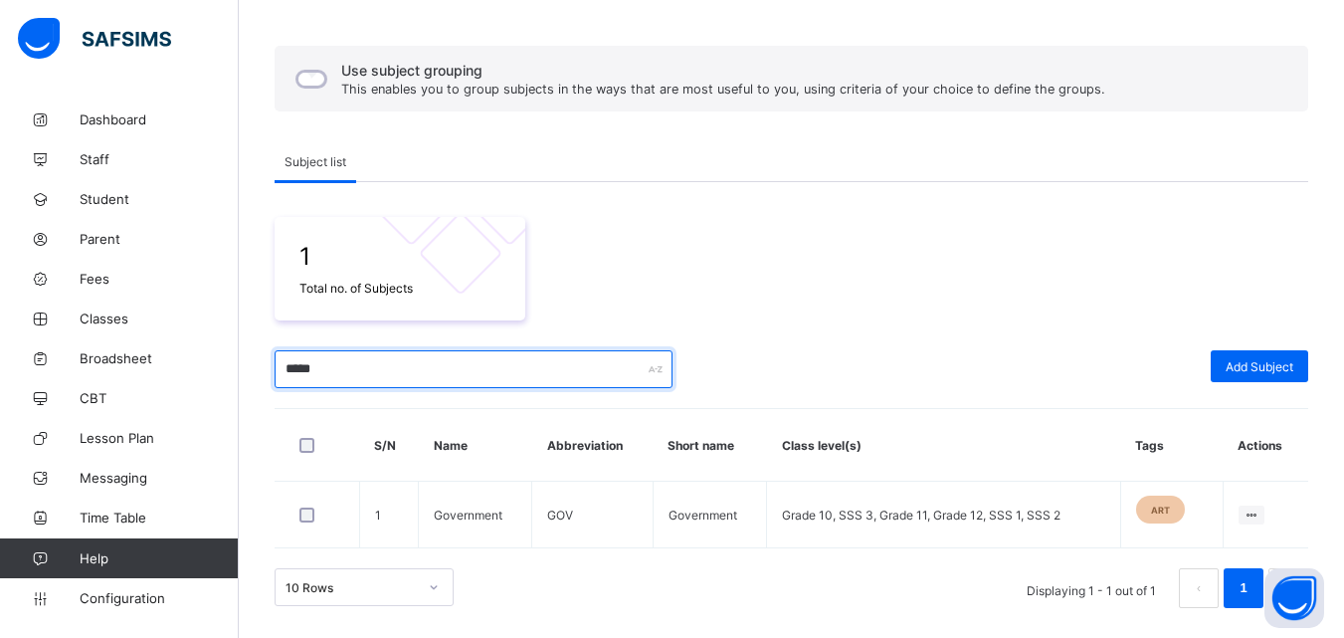
drag, startPoint x: 345, startPoint y: 375, endPoint x: 240, endPoint y: 374, distance: 105.5
click at [240, 374] on div "Configurations / Subjects Use subject grouping This enables you to group subjec…" at bounding box center [791, 294] width 1105 height 687
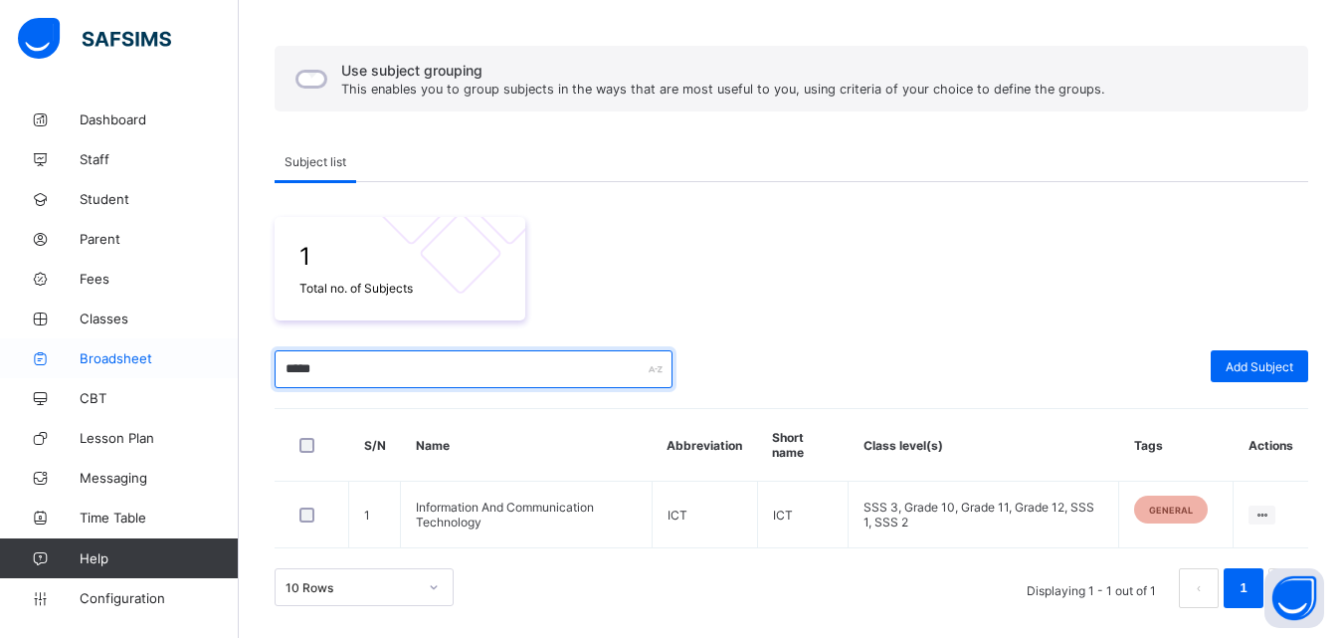
drag, startPoint x: 356, startPoint y: 372, endPoint x: 236, endPoint y: 373, distance: 120.4
click at [236, 373] on div "Subjects Term 1 / [DATE]-[DATE] Jesutekevwe Ejovwo [EMAIL_ADDRESS][DOMAIN_NAME]…" at bounding box center [672, 245] width 1344 height 786
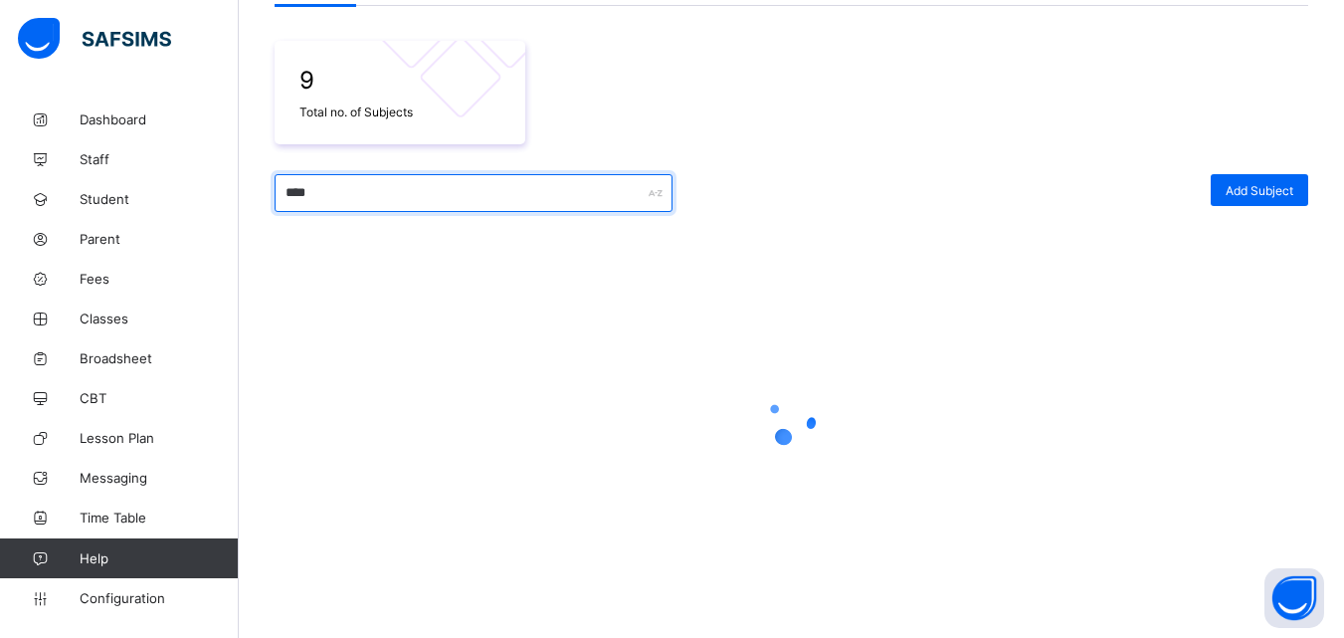
scroll to position [151, 0]
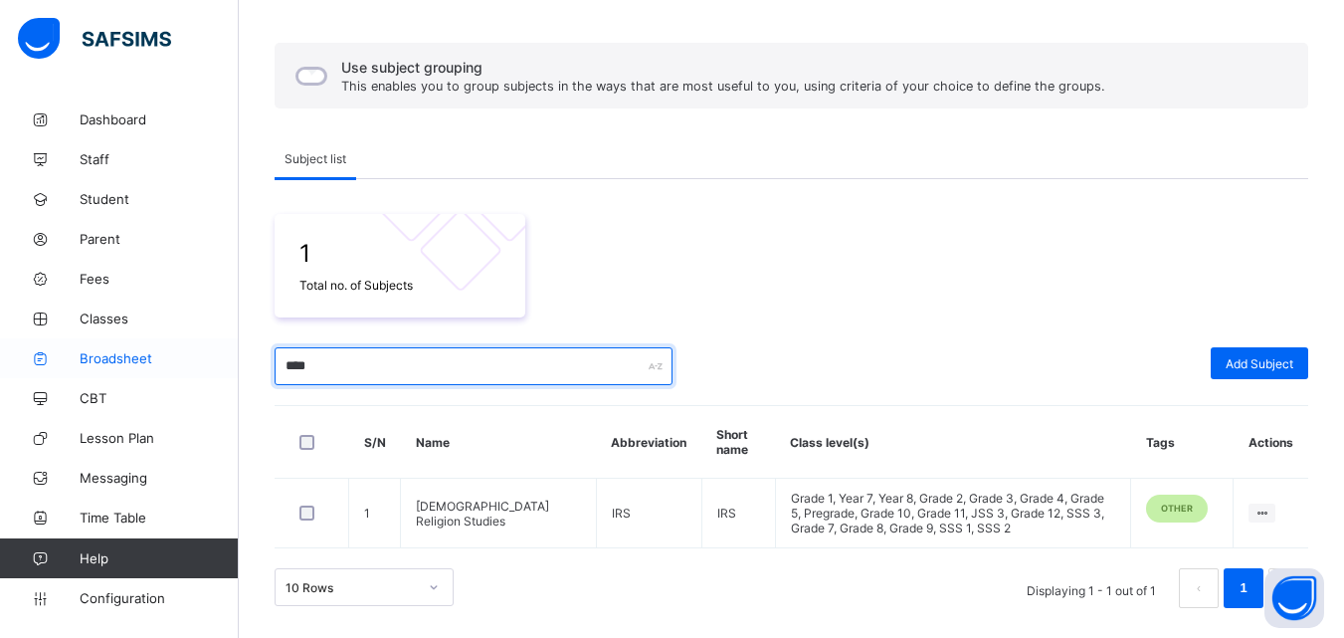
drag, startPoint x: 383, startPoint y: 369, endPoint x: 224, endPoint y: 358, distance: 159.6
click at [224, 358] on div "Subjects Term 1 / [DATE]-[DATE] Jesutekevwe Ejovwo [EMAIL_ADDRESS][DOMAIN_NAME]…" at bounding box center [672, 243] width 1344 height 789
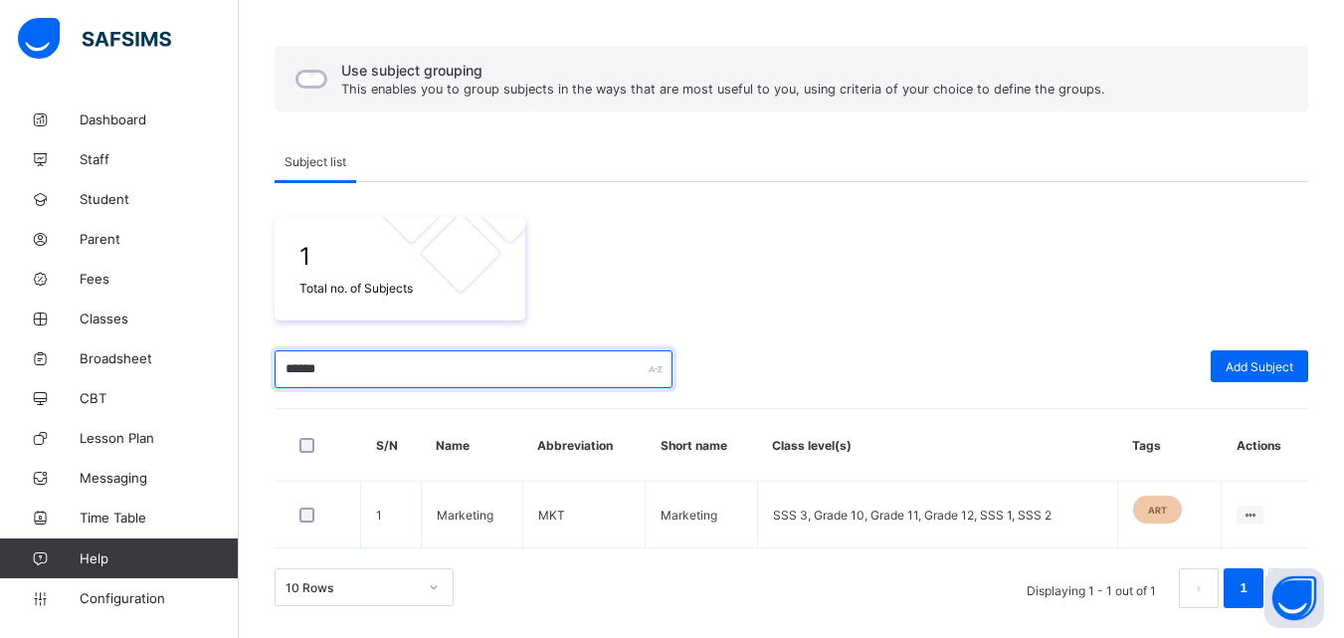
scroll to position [148, 0]
drag, startPoint x: 348, startPoint y: 366, endPoint x: 242, endPoint y: 362, distance: 106.5
click at [242, 362] on div "Configurations / Subjects Use subject grouping This enables you to group subjec…" at bounding box center [791, 294] width 1105 height 687
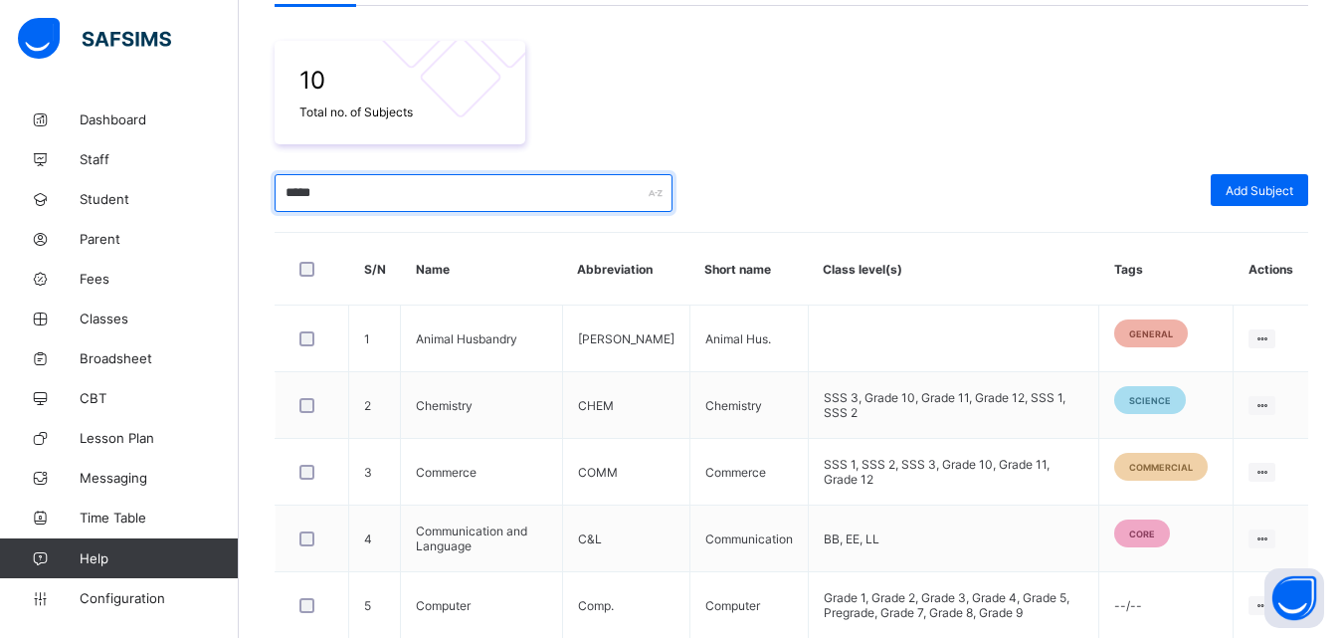
scroll to position [218, 0]
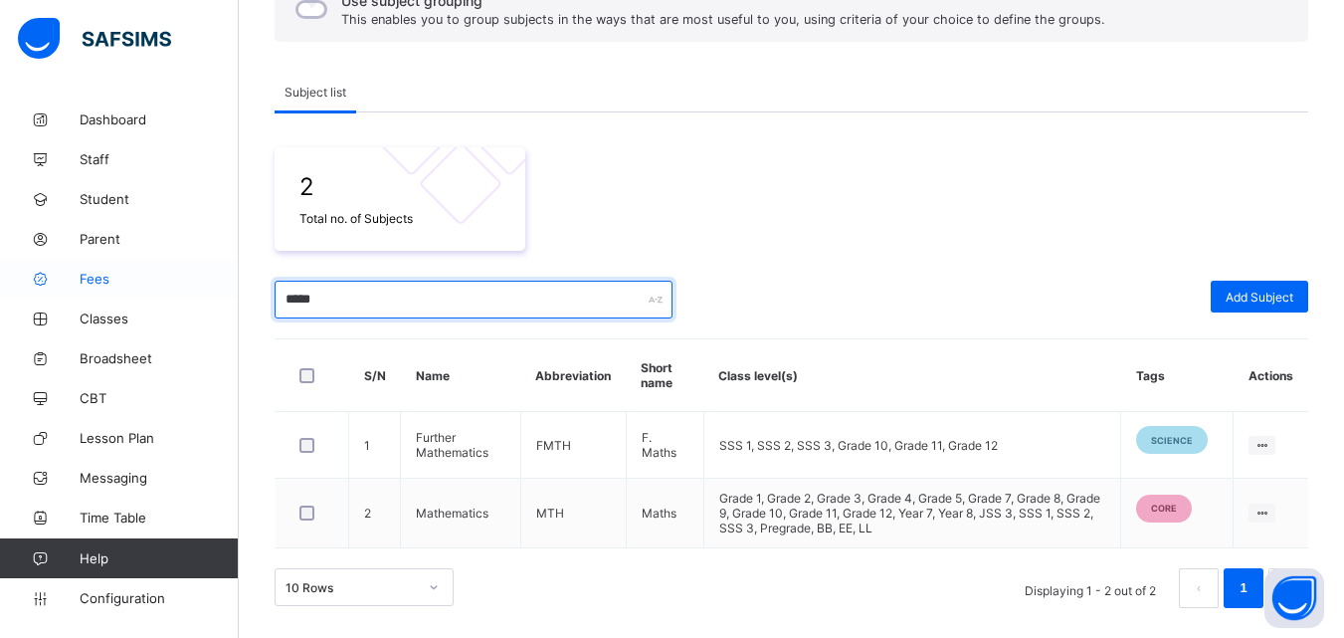
drag, startPoint x: 350, startPoint y: 296, endPoint x: 210, endPoint y: 296, distance: 140.3
click at [210, 296] on div "Subjects Term 1 / [DATE]-[DATE] Jesutekevwe Ejovwo [EMAIL_ADDRESS][DOMAIN_NAME]…" at bounding box center [672, 210] width 1344 height 856
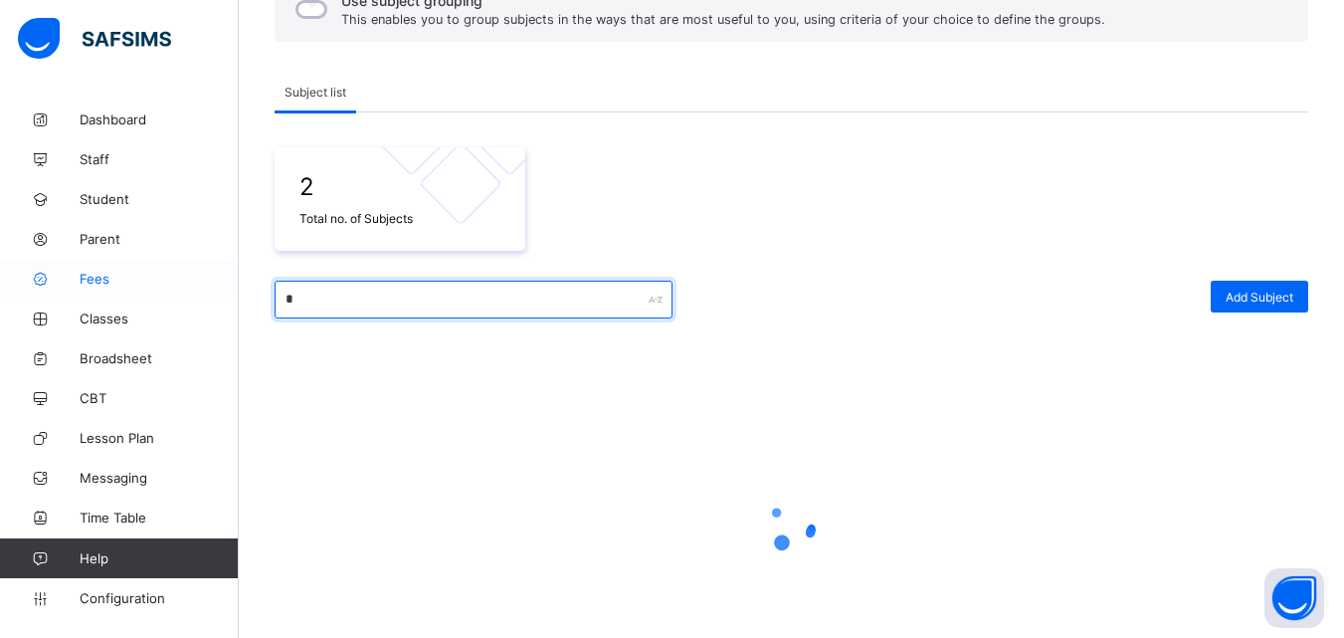
scroll to position [324, 0]
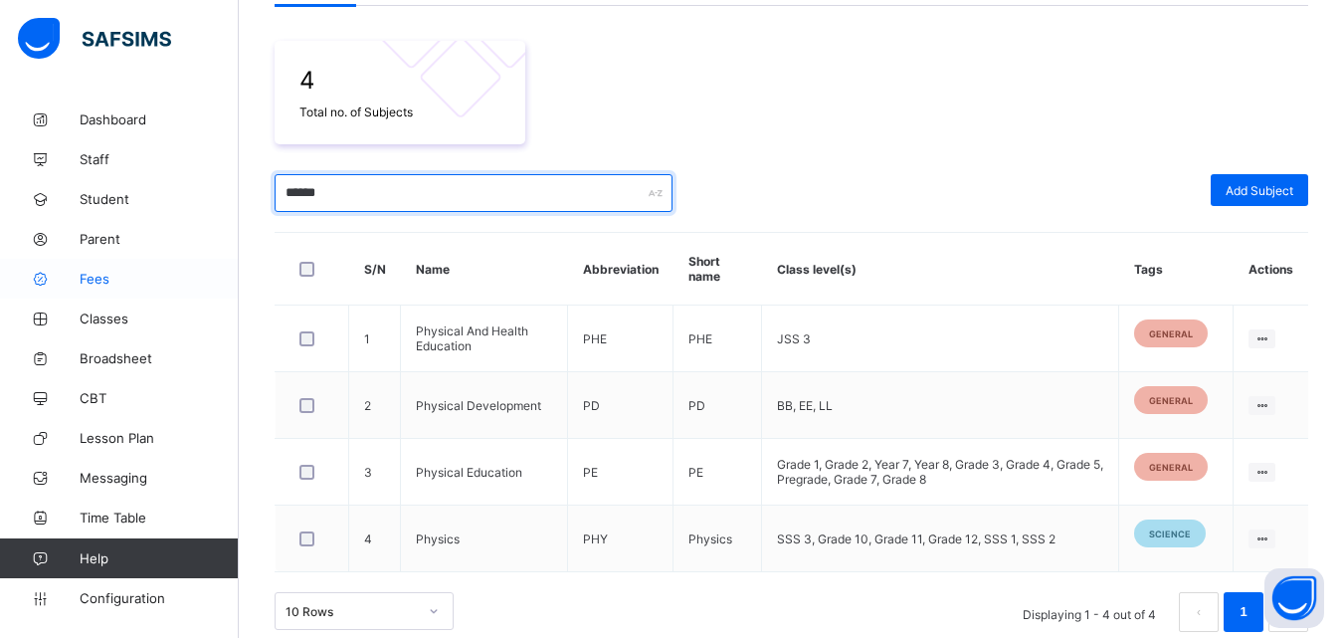
type input "*******"
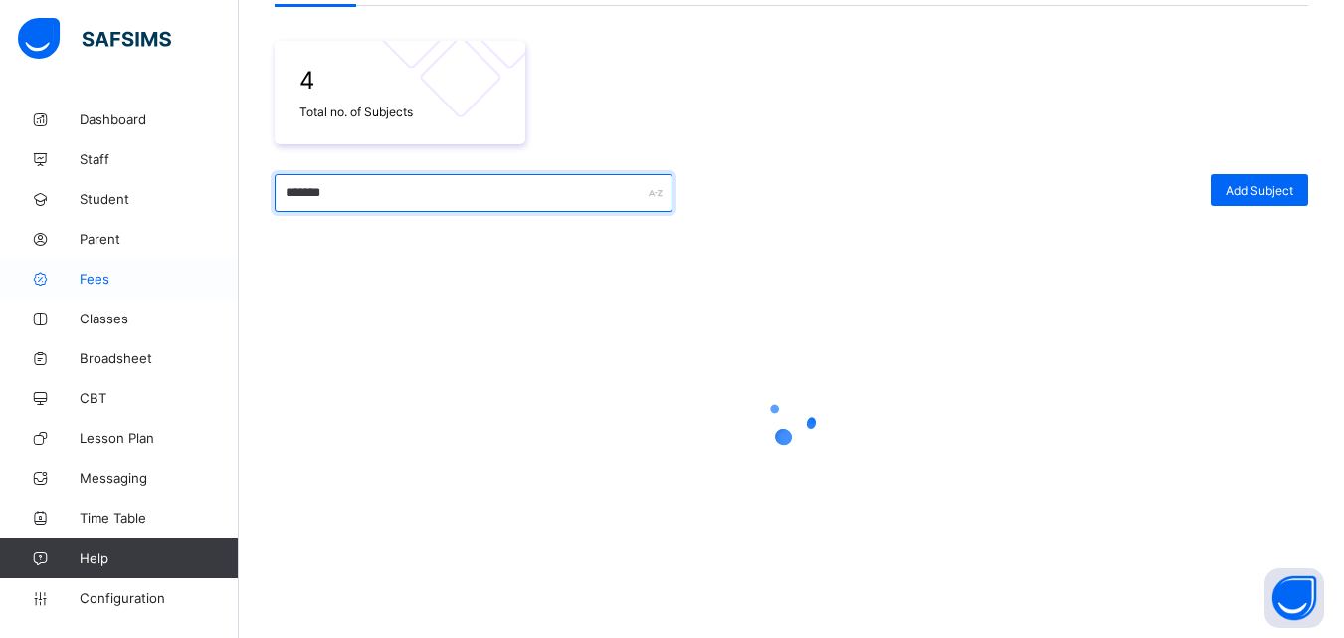
scroll to position [148, 0]
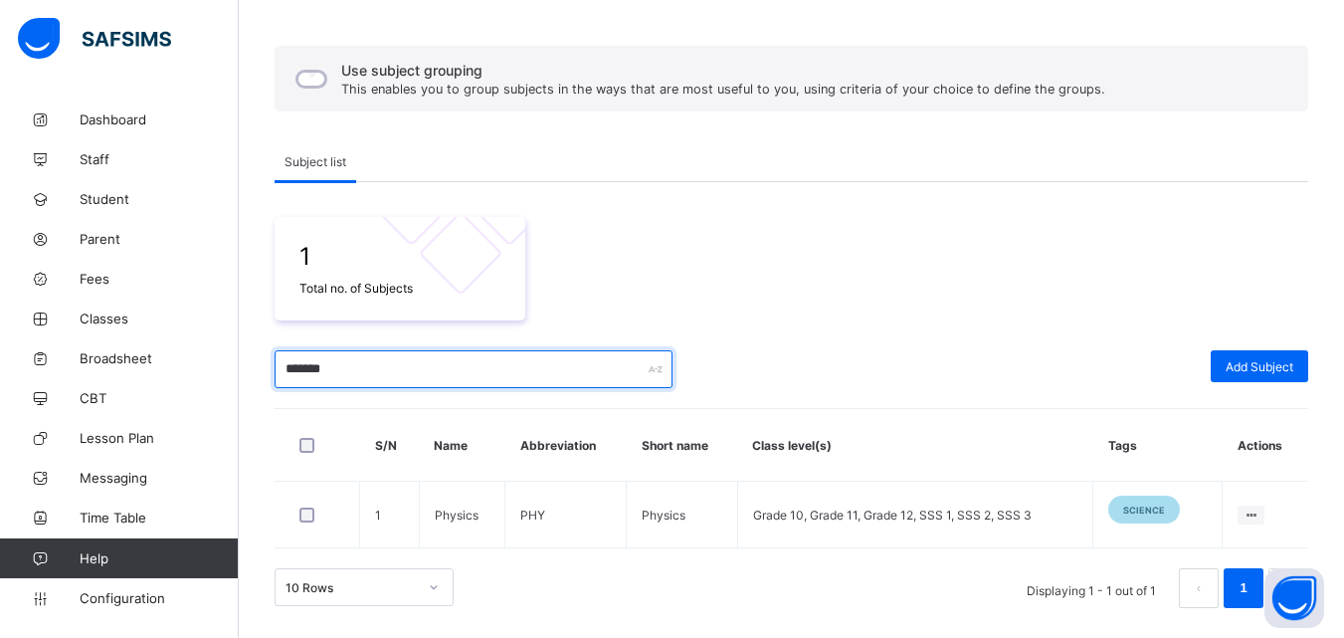
drag, startPoint x: 359, startPoint y: 367, endPoint x: 248, endPoint y: 371, distance: 111.5
click at [248, 371] on div "Configurations / Subjects Use subject grouping This enables you to group subjec…" at bounding box center [791, 294] width 1105 height 687
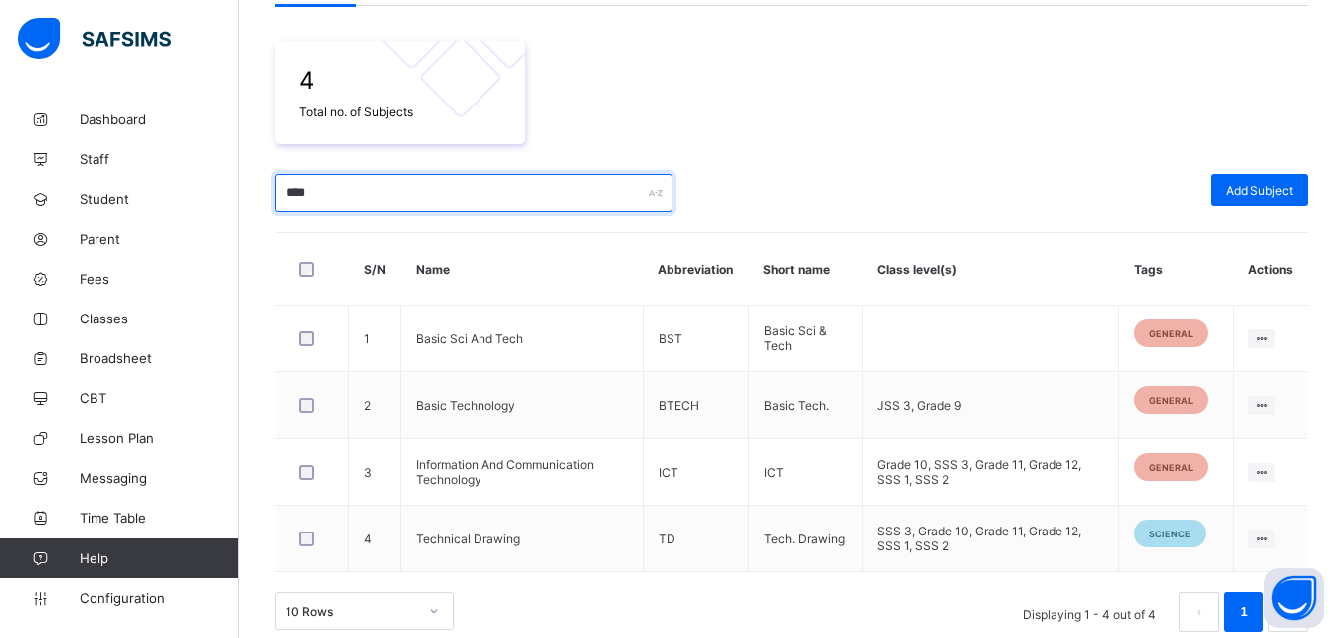
drag, startPoint x: 332, startPoint y: 190, endPoint x: 240, endPoint y: 175, distance: 93.7
click at [240, 175] on div "Configurations / Subjects Use subject grouping This enables you to group subjec…" at bounding box center [791, 218] width 1105 height 887
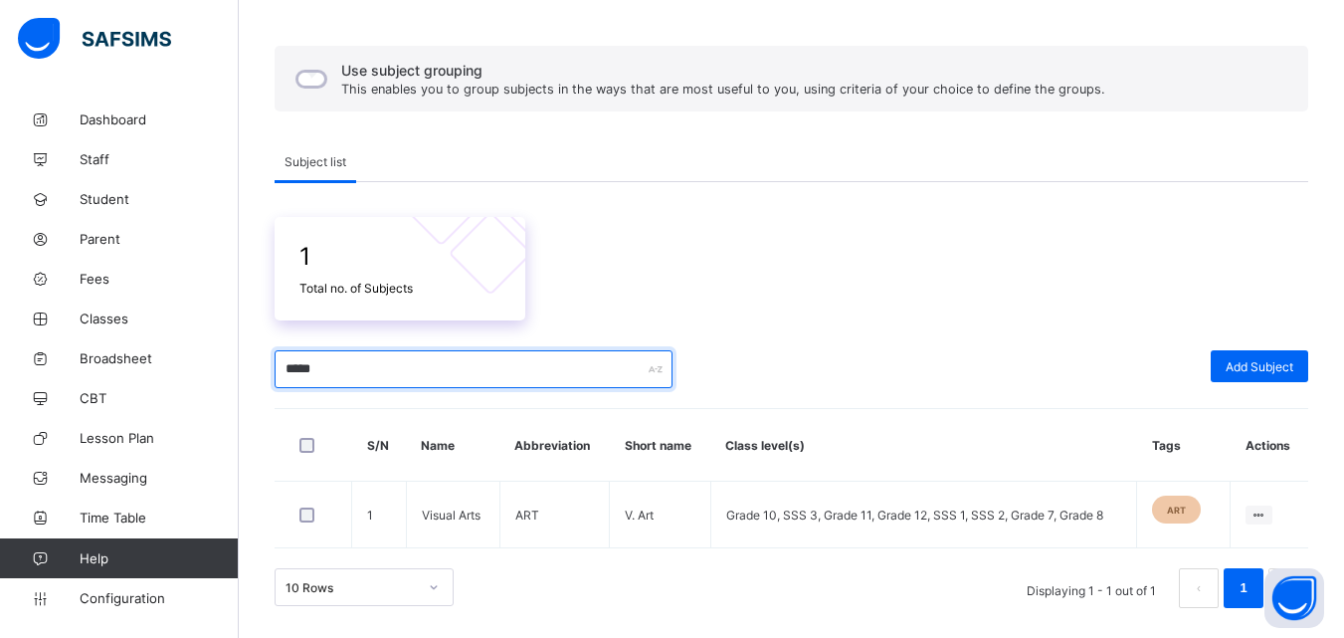
scroll to position [148, 0]
type input "*"
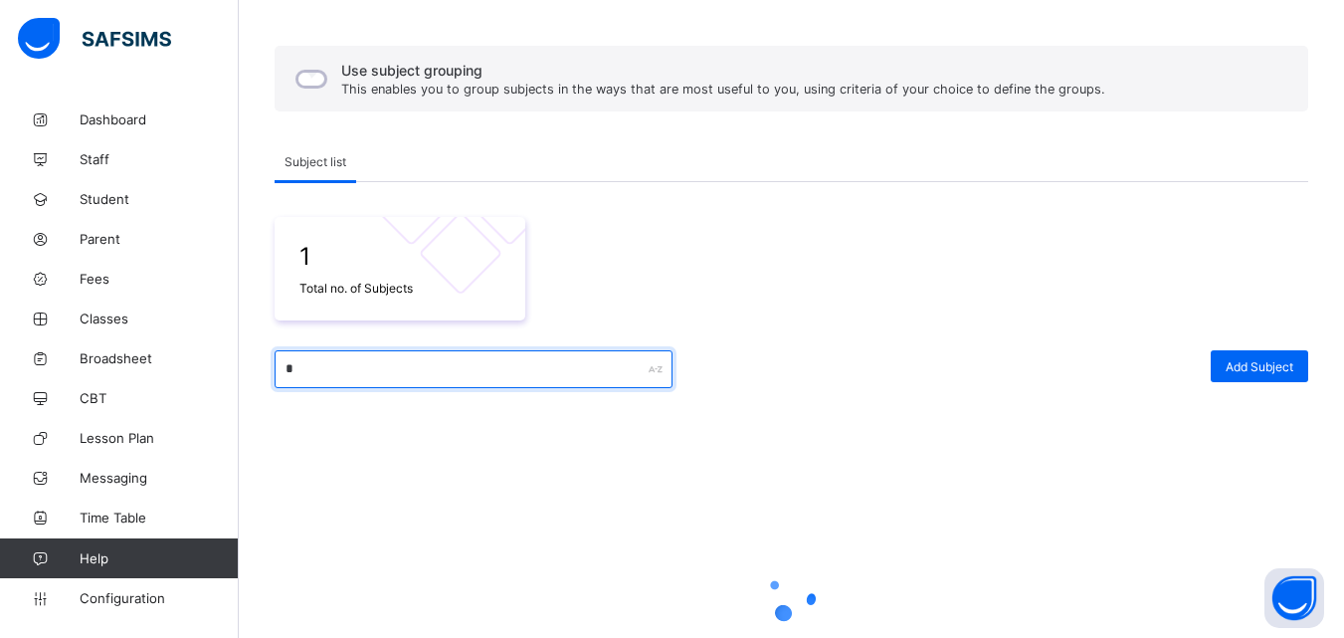
scroll to position [324, 0]
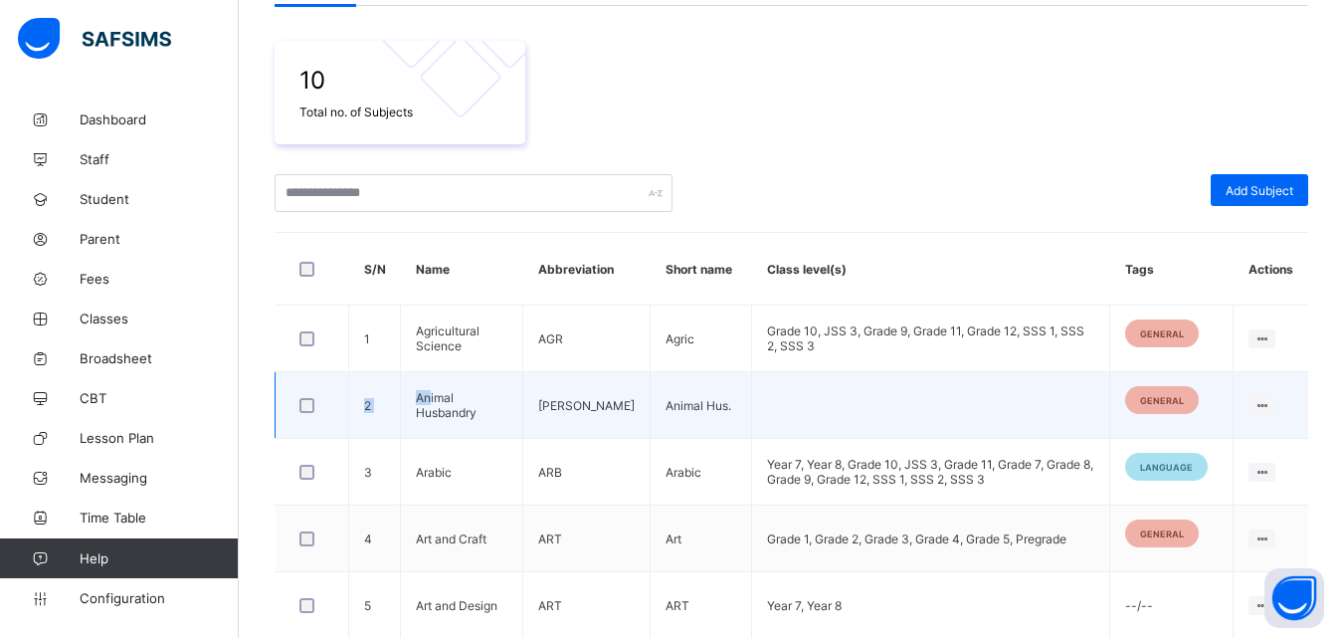
click at [430, 393] on tr "2 Animal Husbandry [PERSON_NAME] Animal Hus. general Edit Subject Assign to Lev…" at bounding box center [793, 405] width 1034 height 67
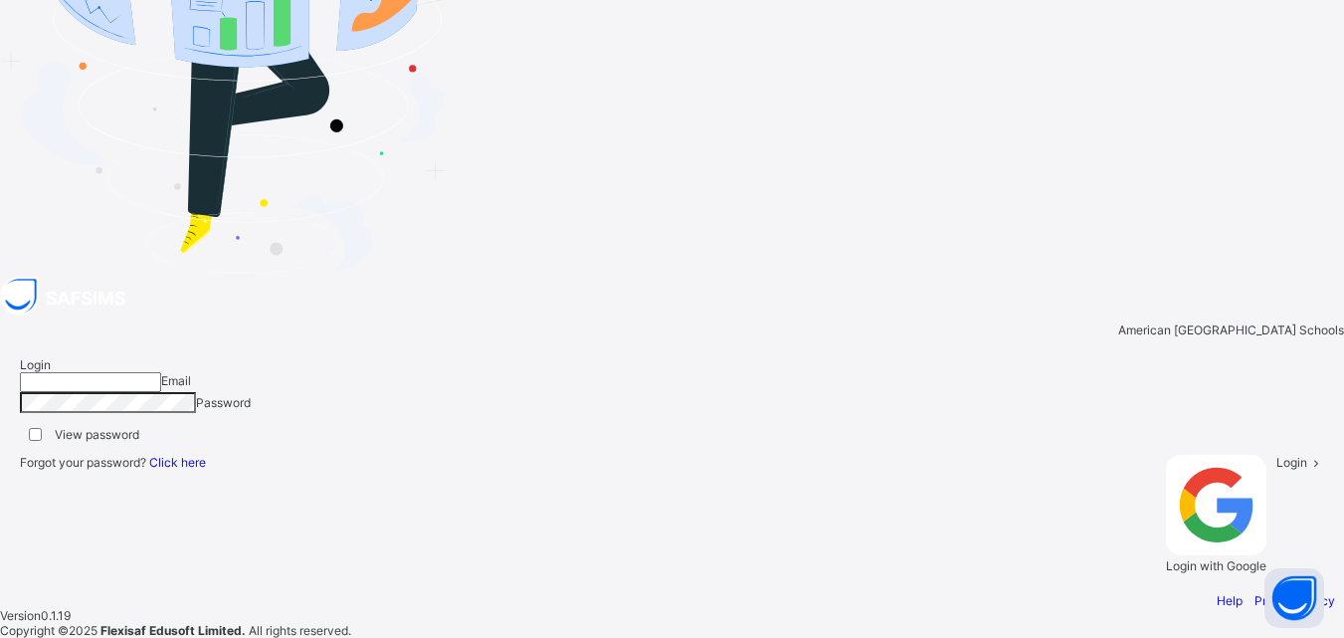
type input "**********"
